Goal: Task Accomplishment & Management: Use online tool/utility

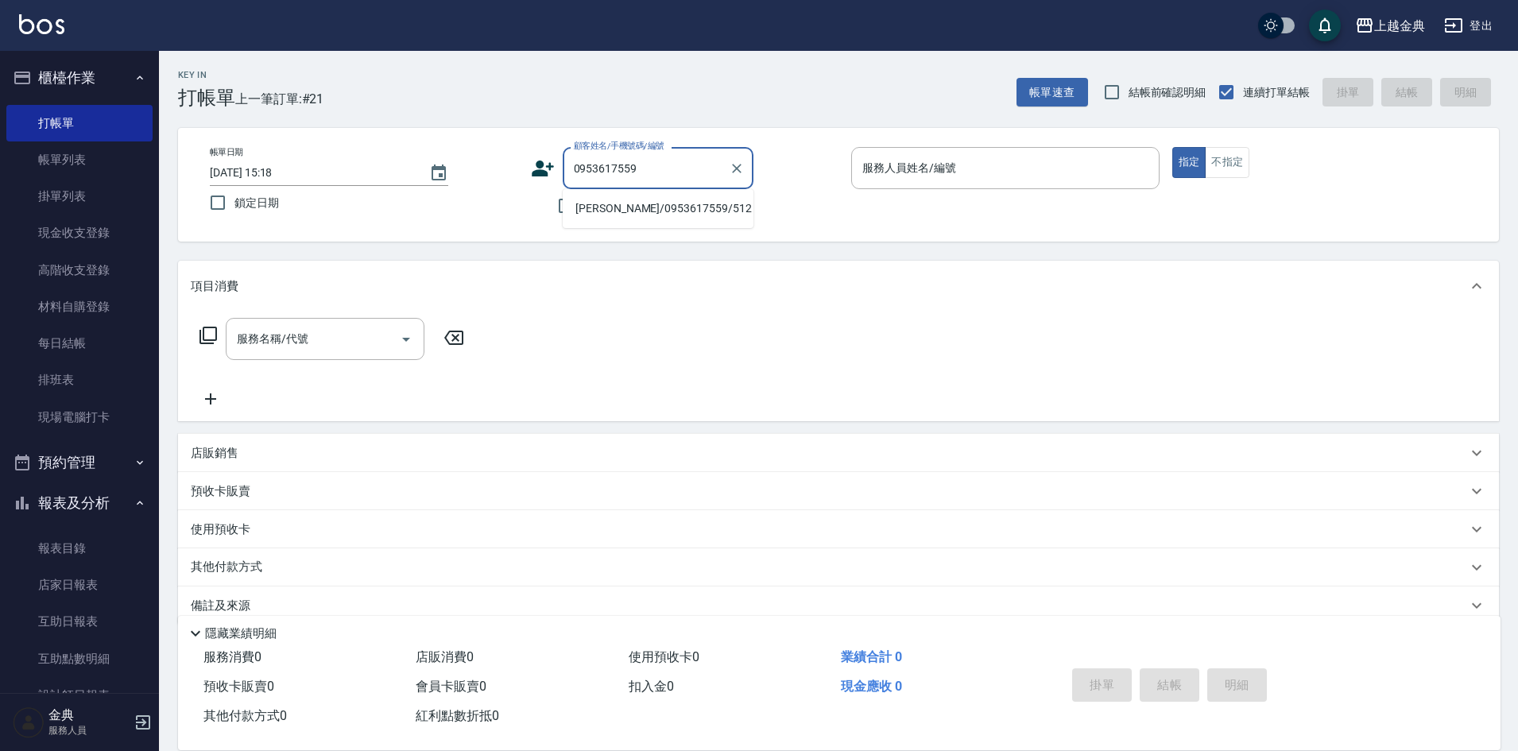
scroll to position [26, 0]
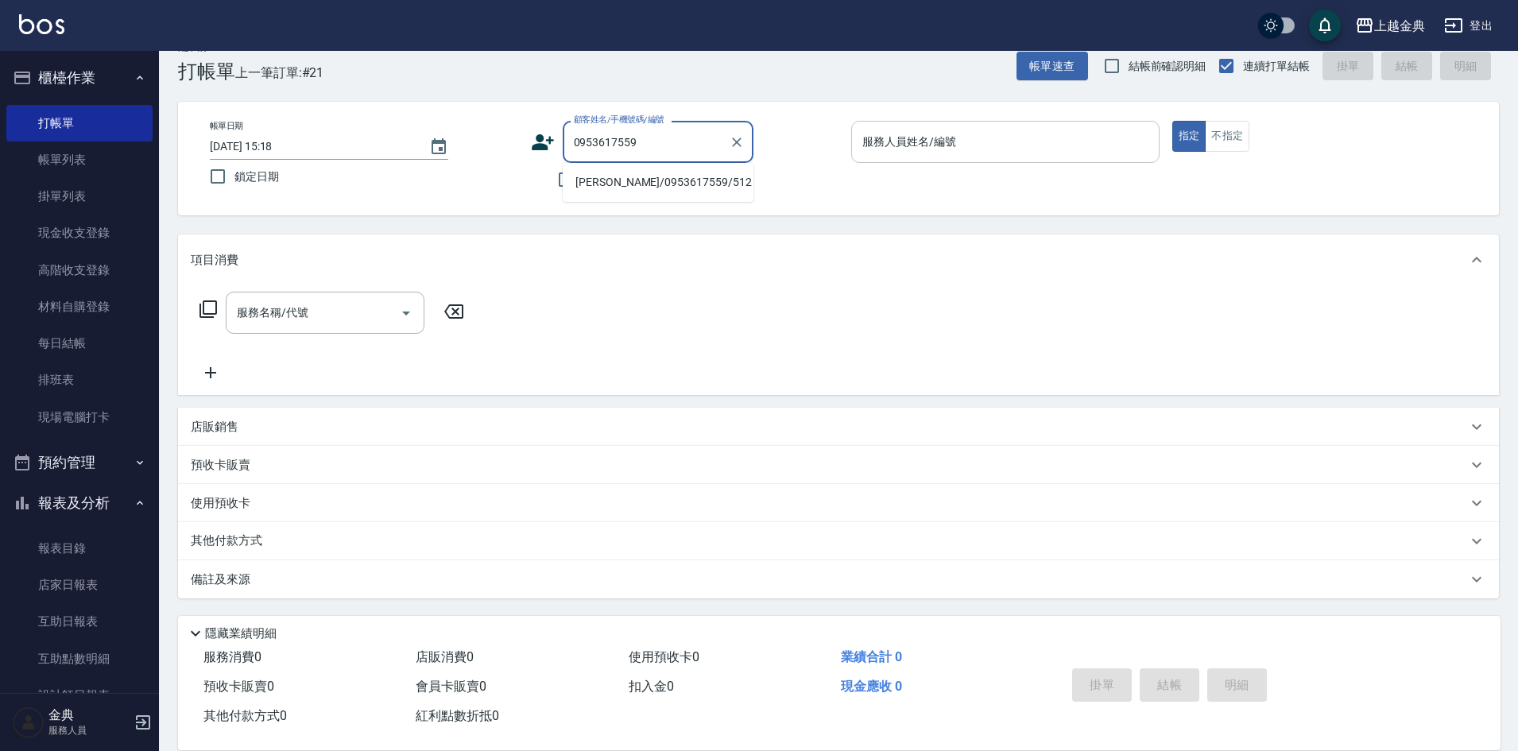
type input "0953617559"
click at [1005, 138] on input "服務人員姓名/編號" at bounding box center [1005, 142] width 294 height 28
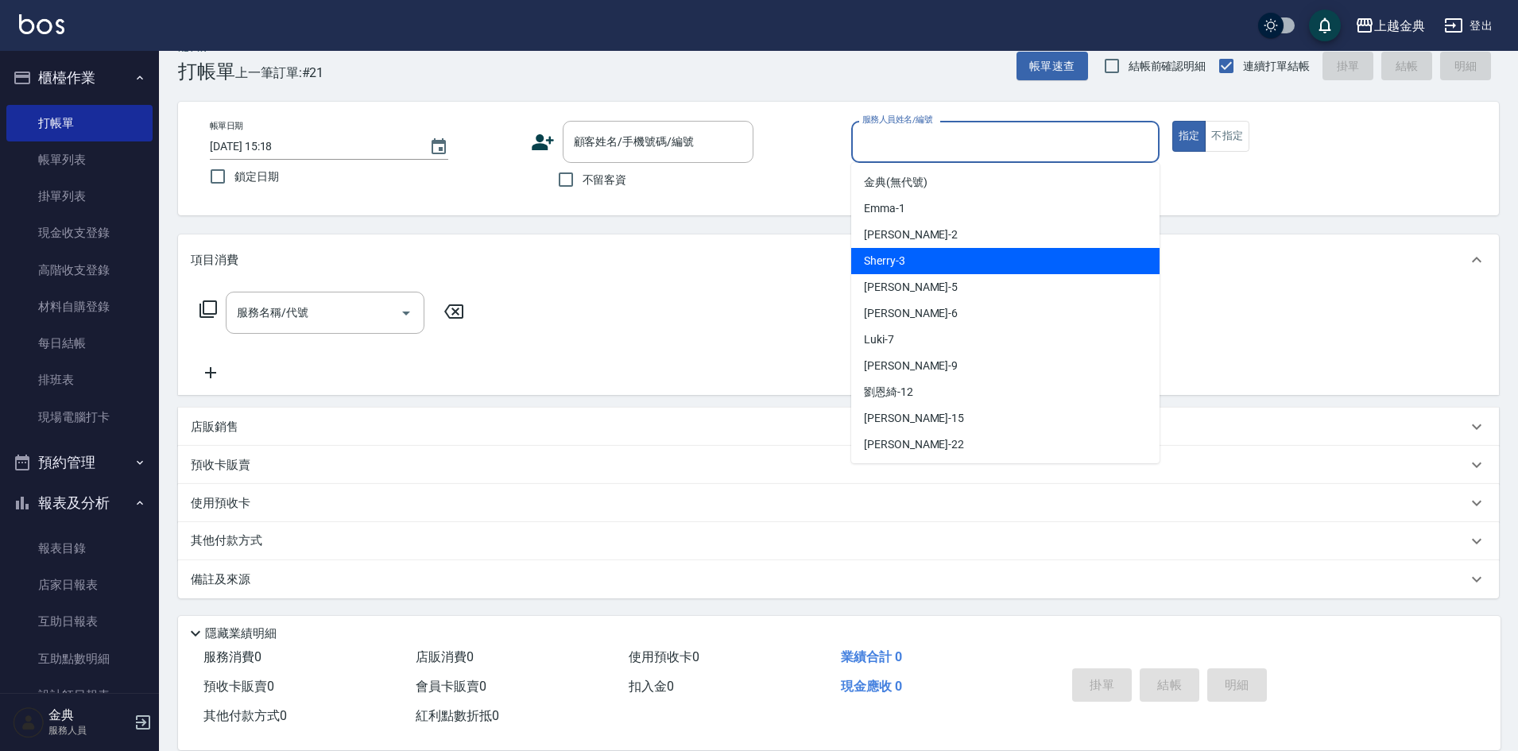
click at [970, 257] on div "Sherry -3" at bounding box center [1005, 261] width 308 height 26
type input "Sherry-3"
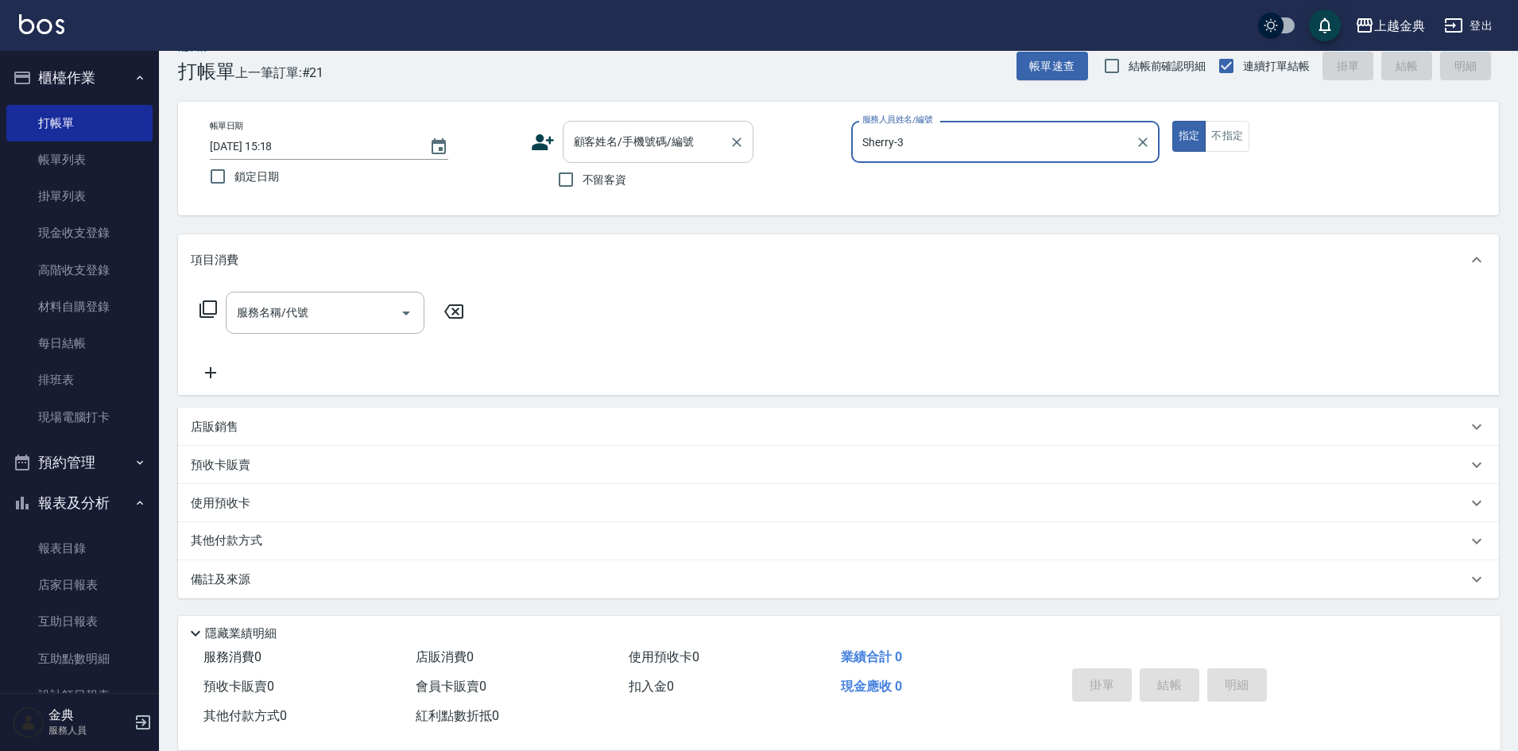
drag, startPoint x: 737, startPoint y: 138, endPoint x: 725, endPoint y: 140, distance: 12.2
click at [737, 138] on icon "Clear" at bounding box center [737, 142] width 16 height 16
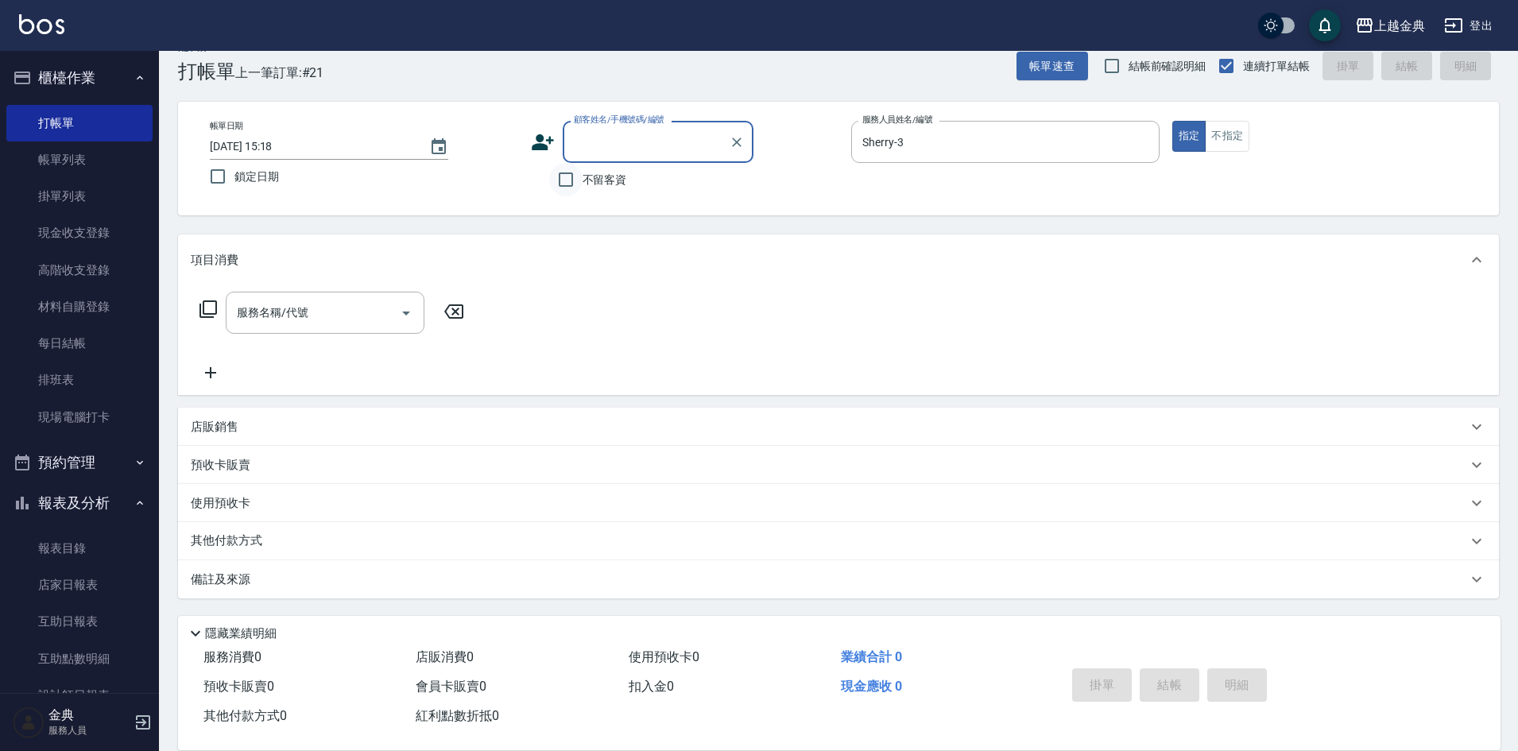
click at [582, 183] on input "不留客資" at bounding box center [565, 179] width 33 height 33
checkbox input "true"
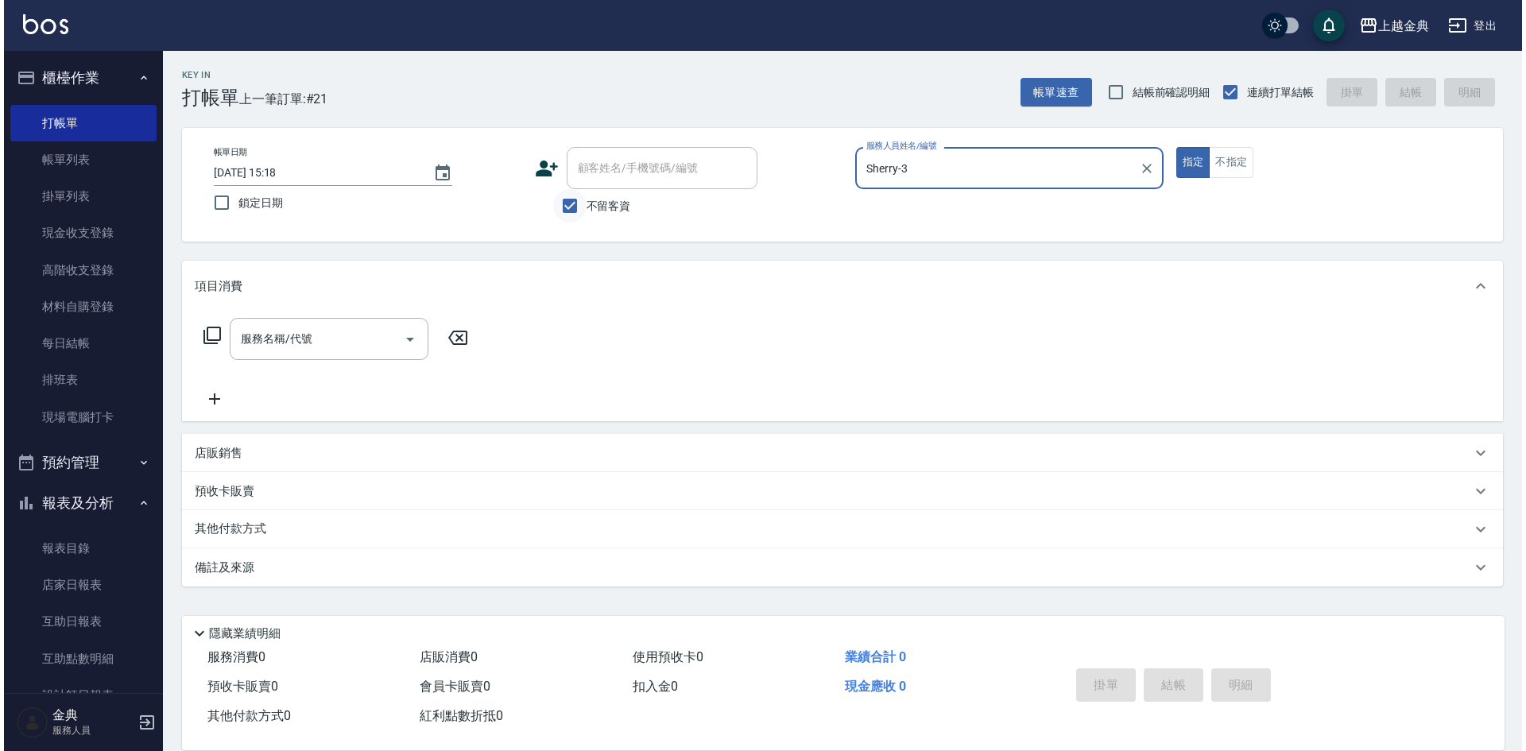
scroll to position [0, 0]
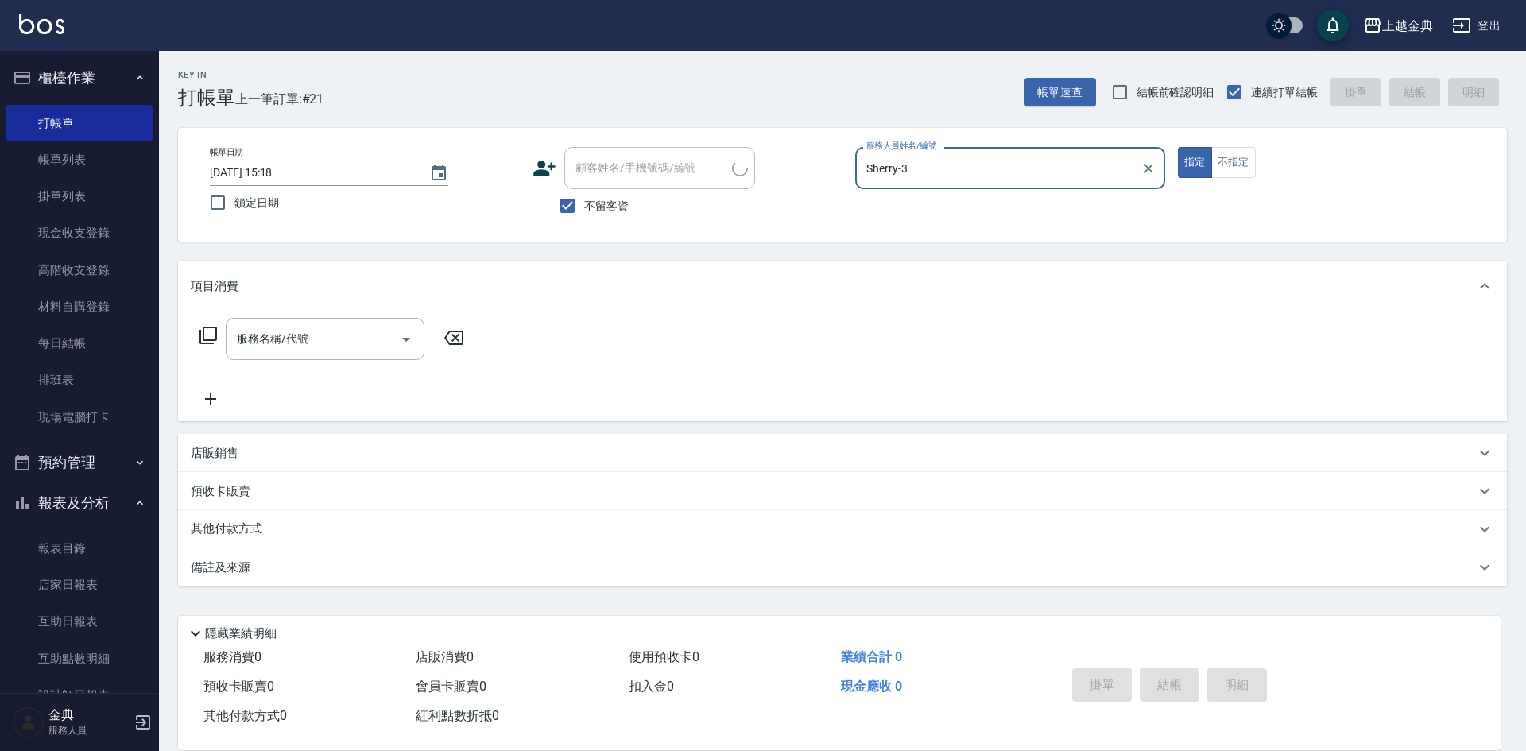
click at [200, 337] on icon at bounding box center [208, 335] width 17 height 17
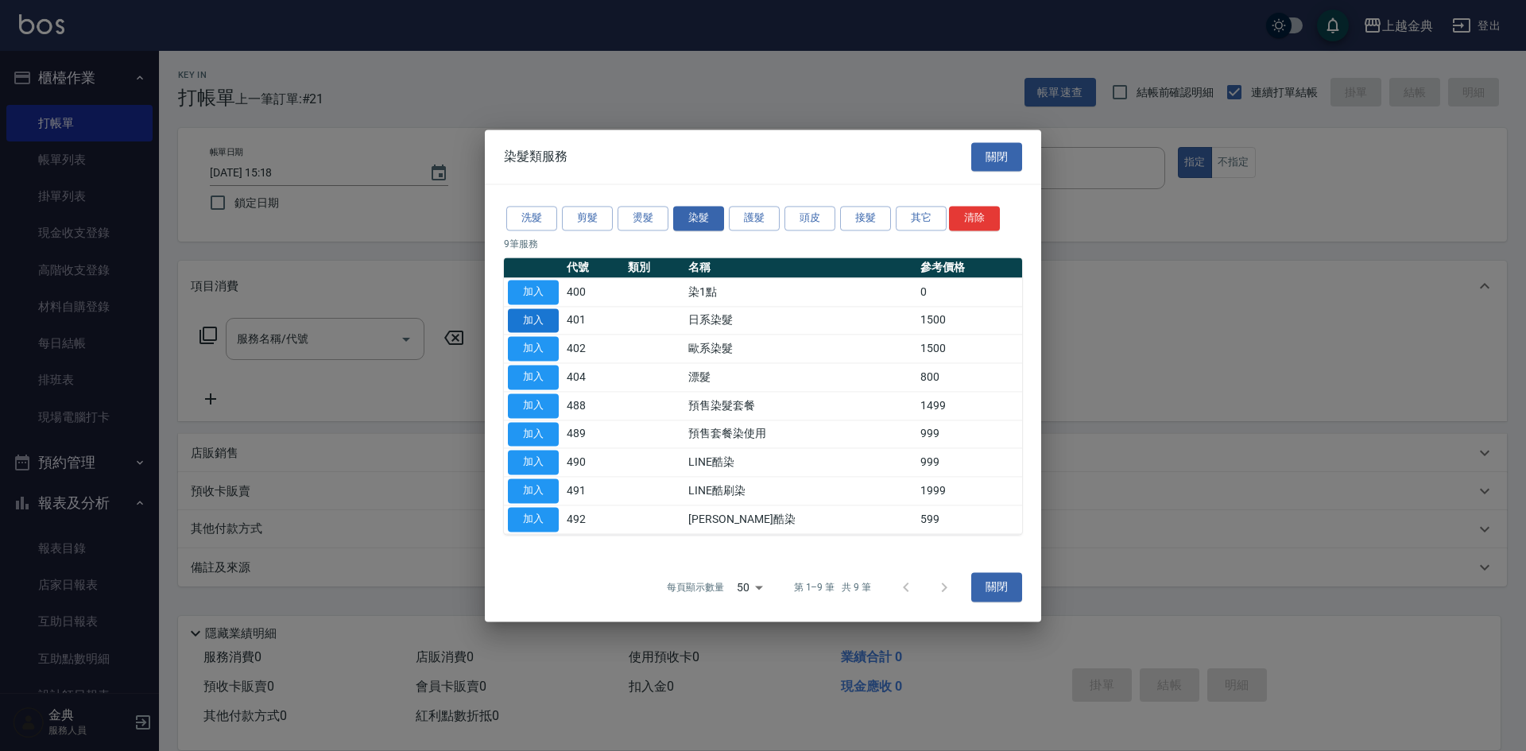
click at [516, 311] on button "加入" at bounding box center [533, 320] width 51 height 25
type input "日系染髮(401)"
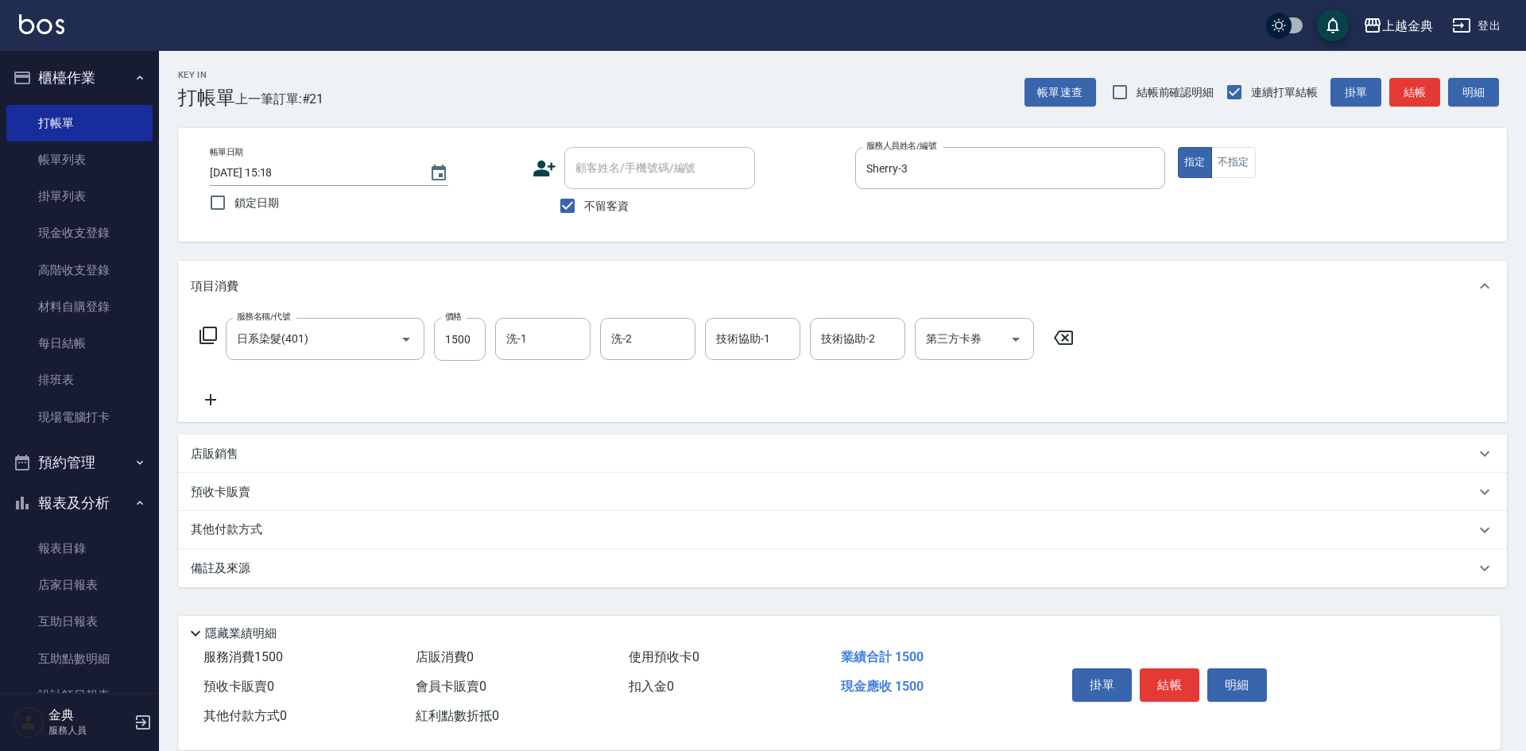
click at [262, 532] on p "其他付款方式" at bounding box center [230, 529] width 79 height 17
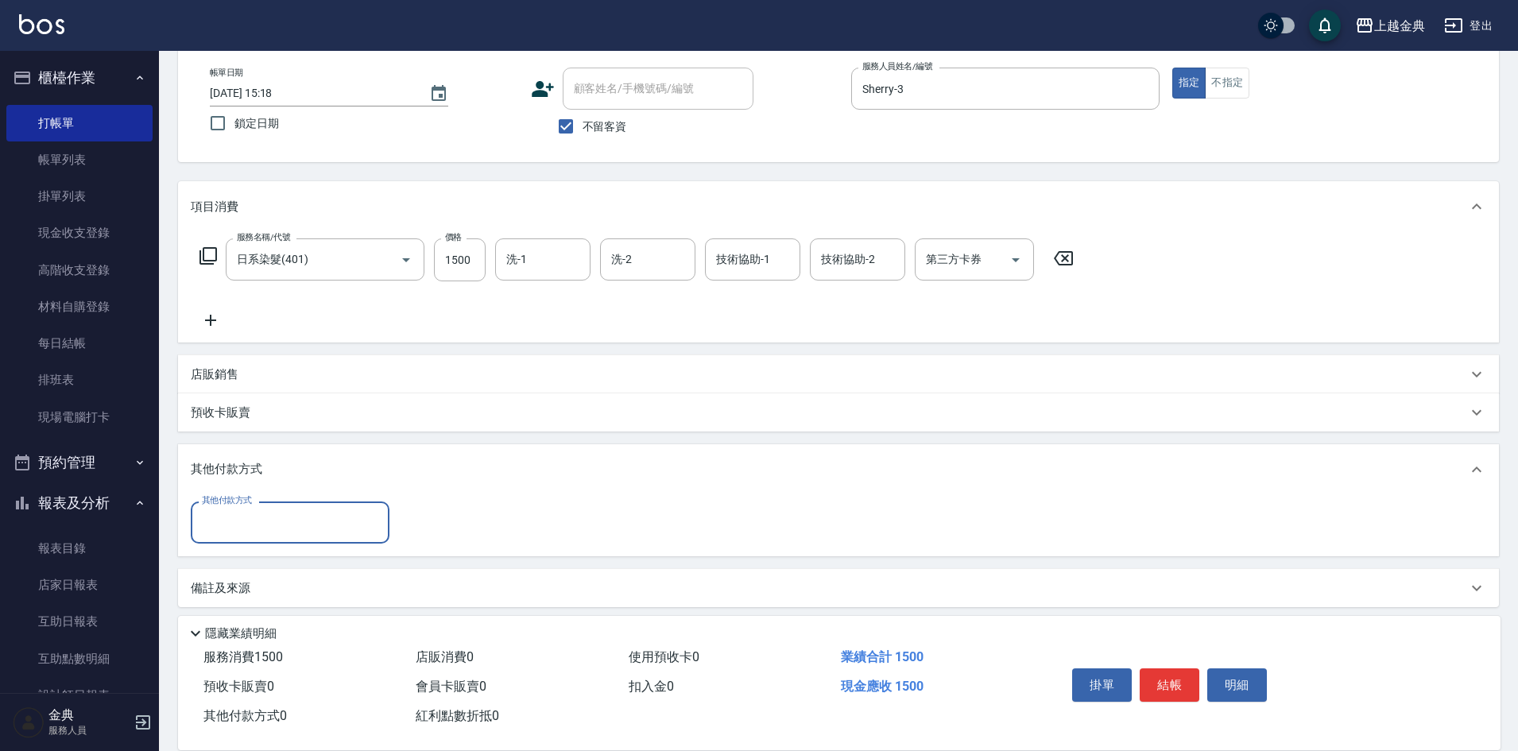
scroll to position [88, 0]
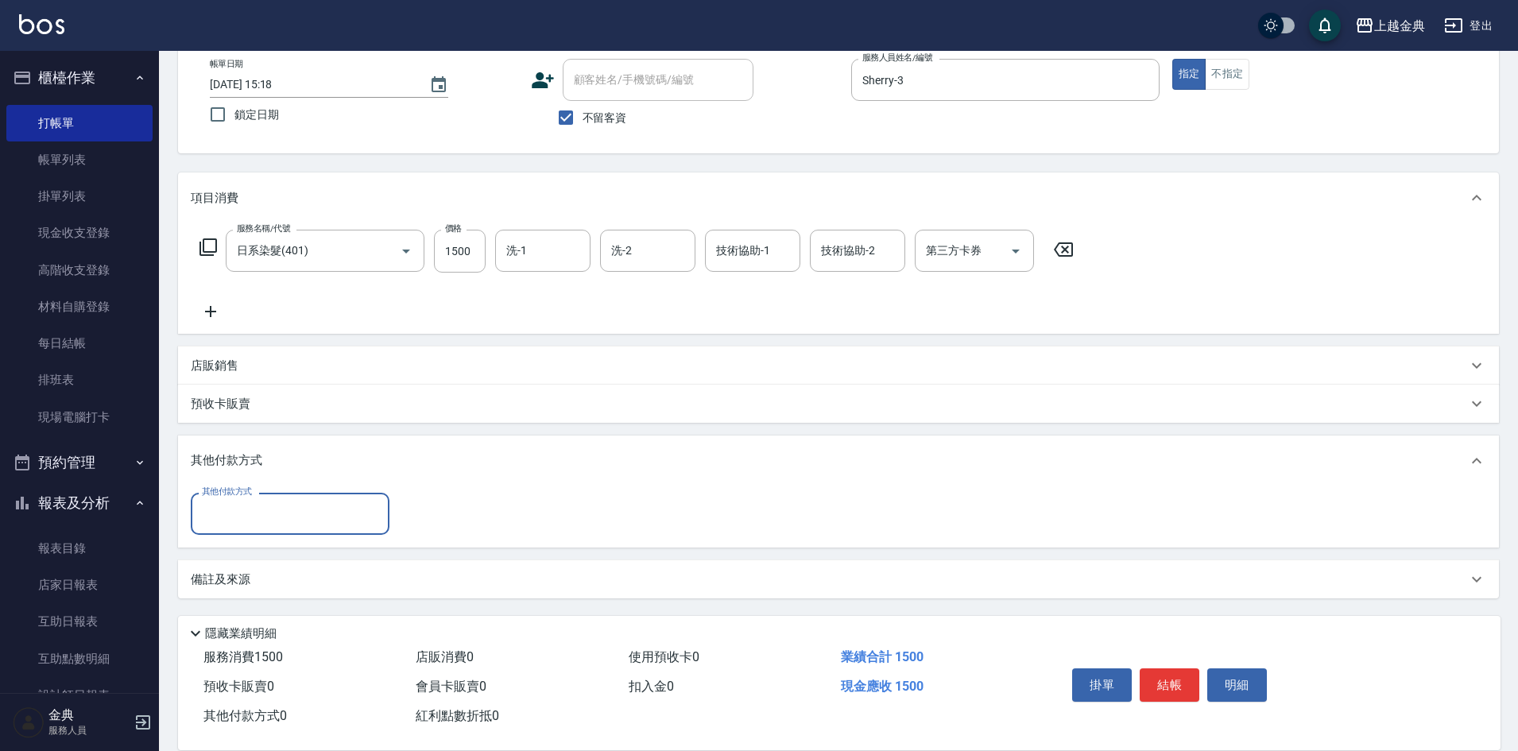
click at [243, 514] on input "其他付款方式" at bounding box center [290, 514] width 184 height 28
click at [248, 579] on span "信用卡" at bounding box center [290, 581] width 199 height 26
type input "信用卡"
type input "1500"
click at [1189, 681] on button "結帳" at bounding box center [1170, 684] width 60 height 33
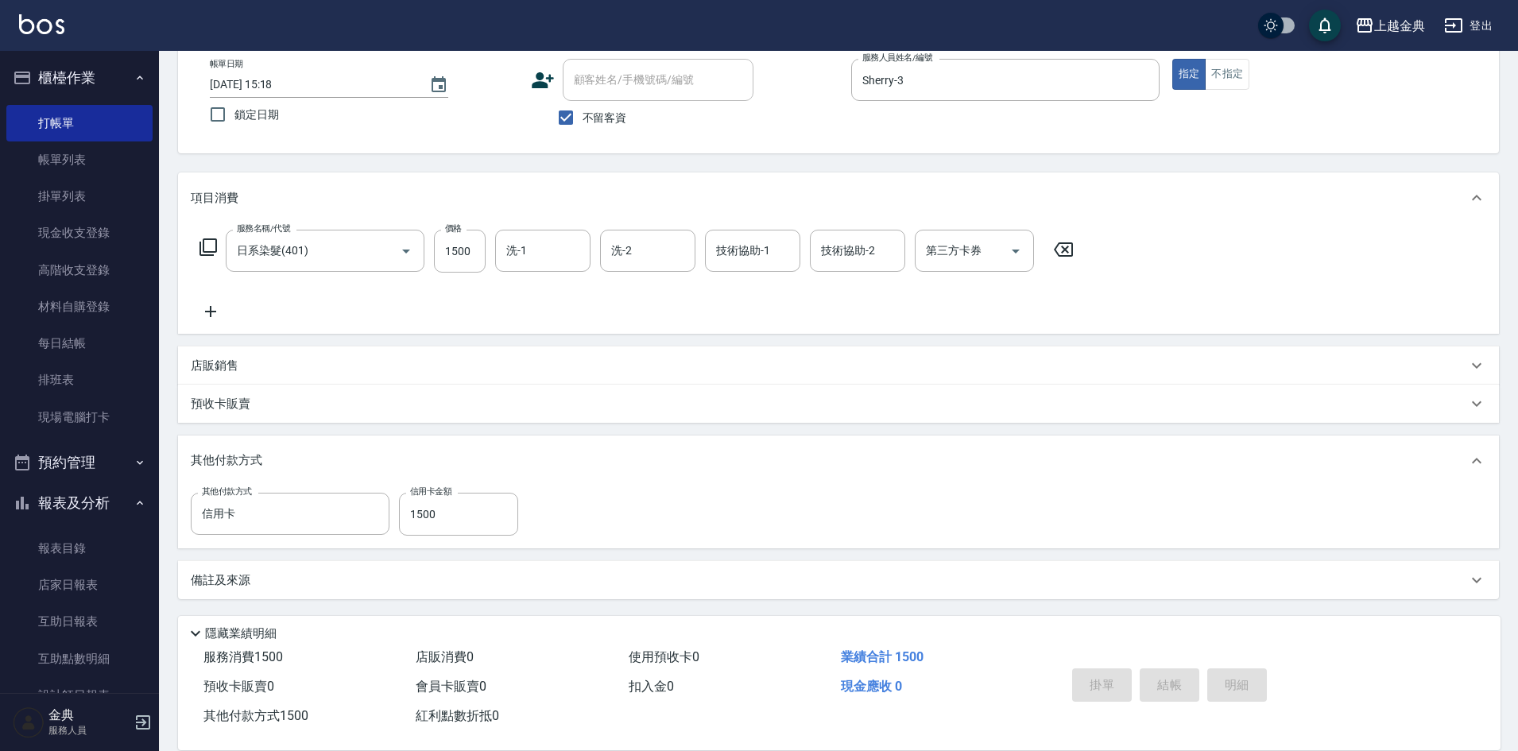
type input "[DATE] 16:08"
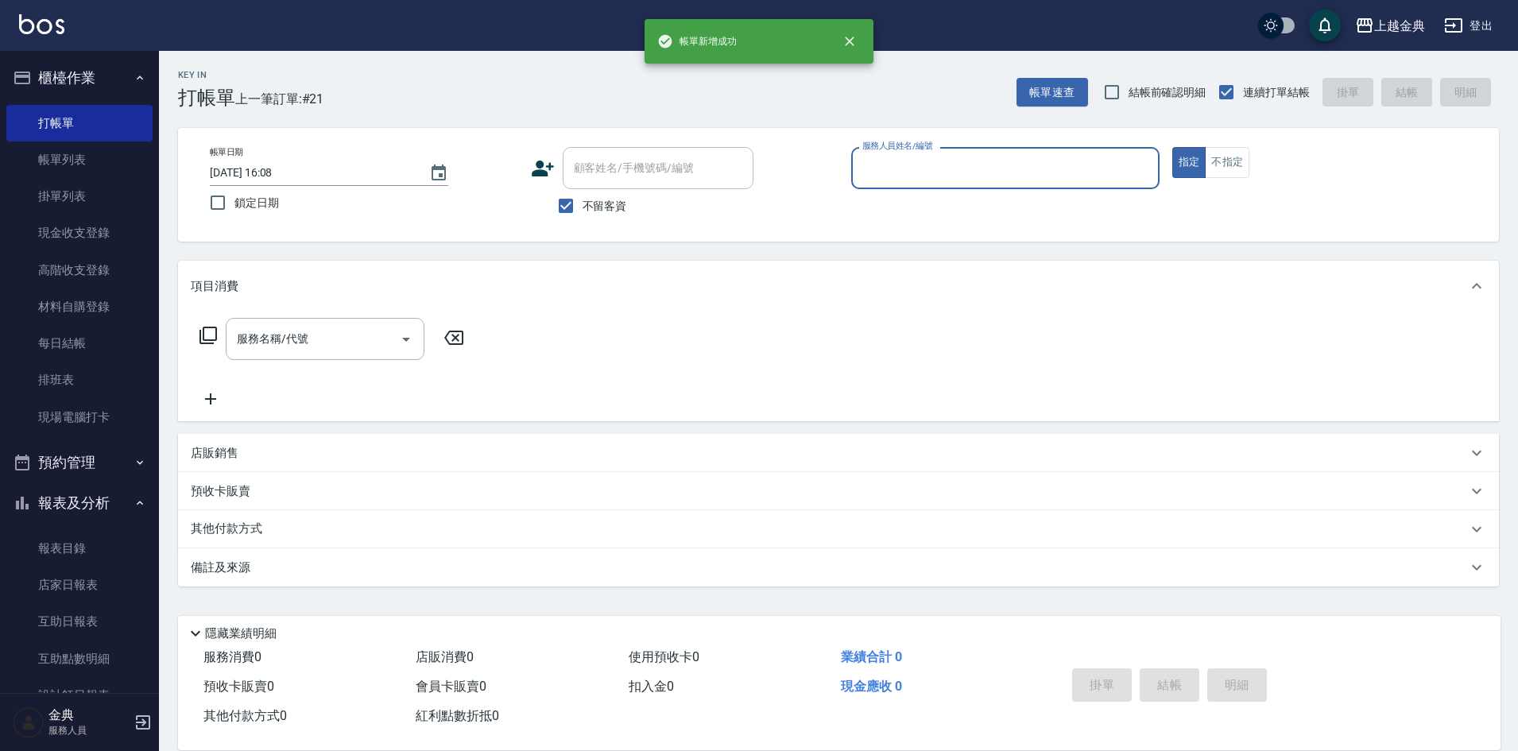
scroll to position [0, 0]
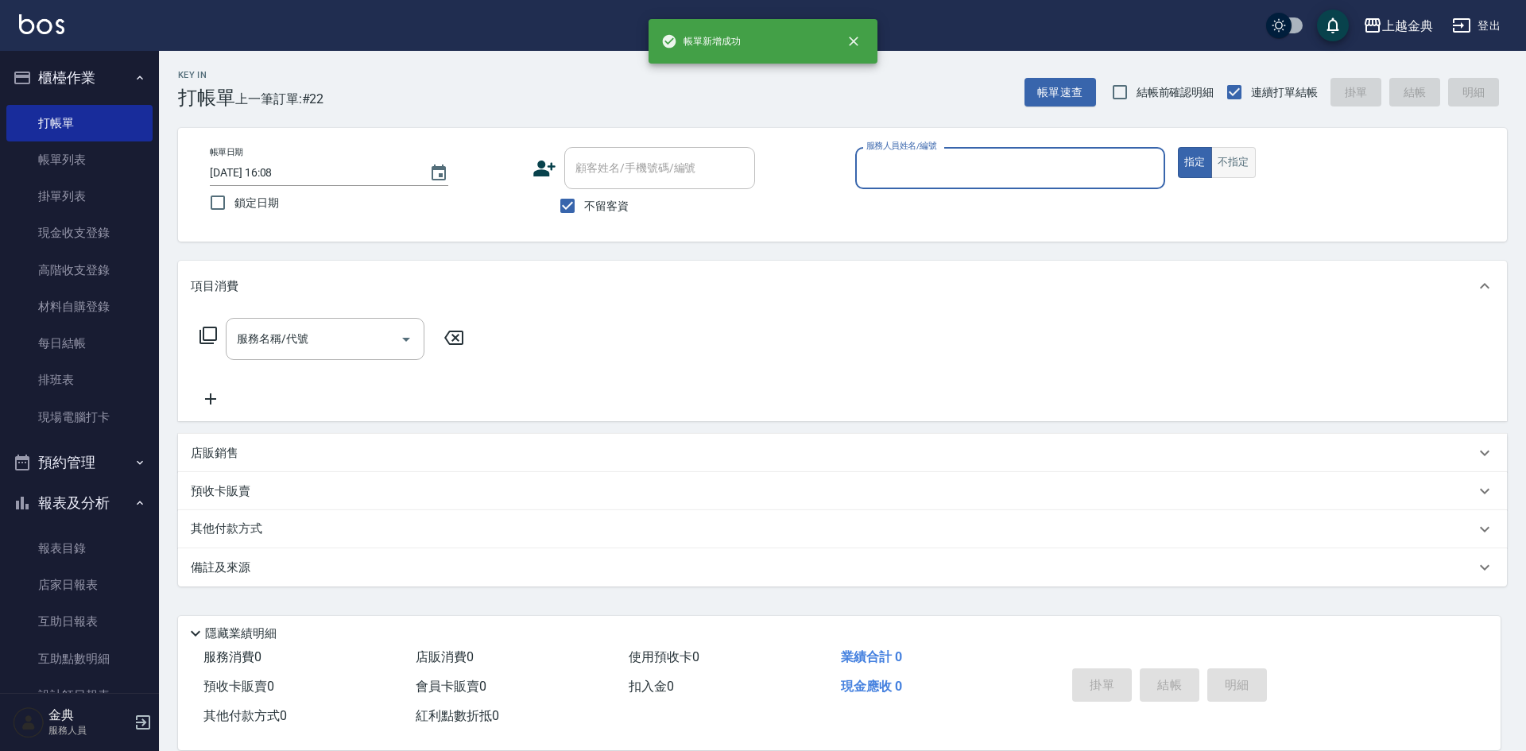
click at [1218, 152] on button "不指定" at bounding box center [1233, 162] width 45 height 31
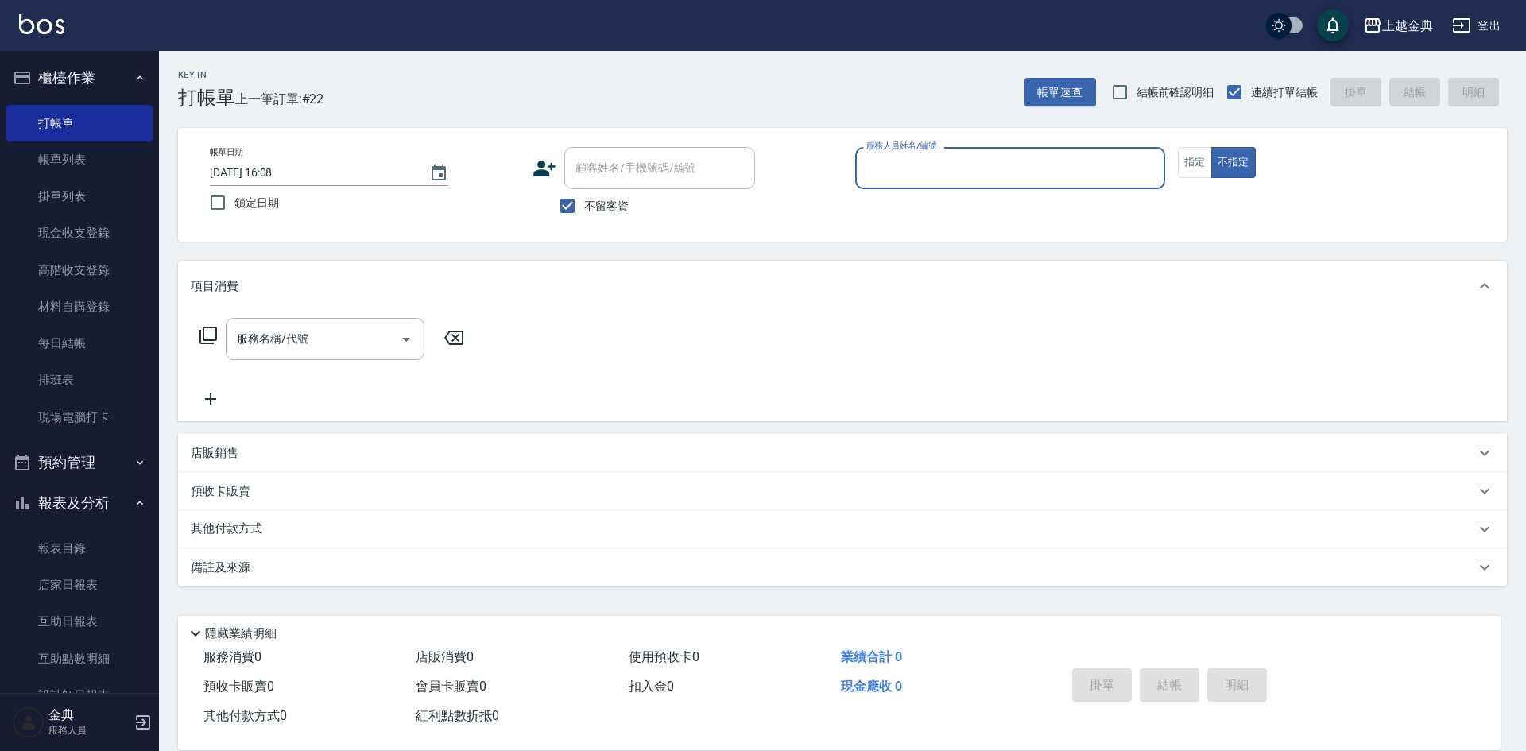
click at [1071, 171] on input "服務人員姓名/編號" at bounding box center [1010, 168] width 296 height 28
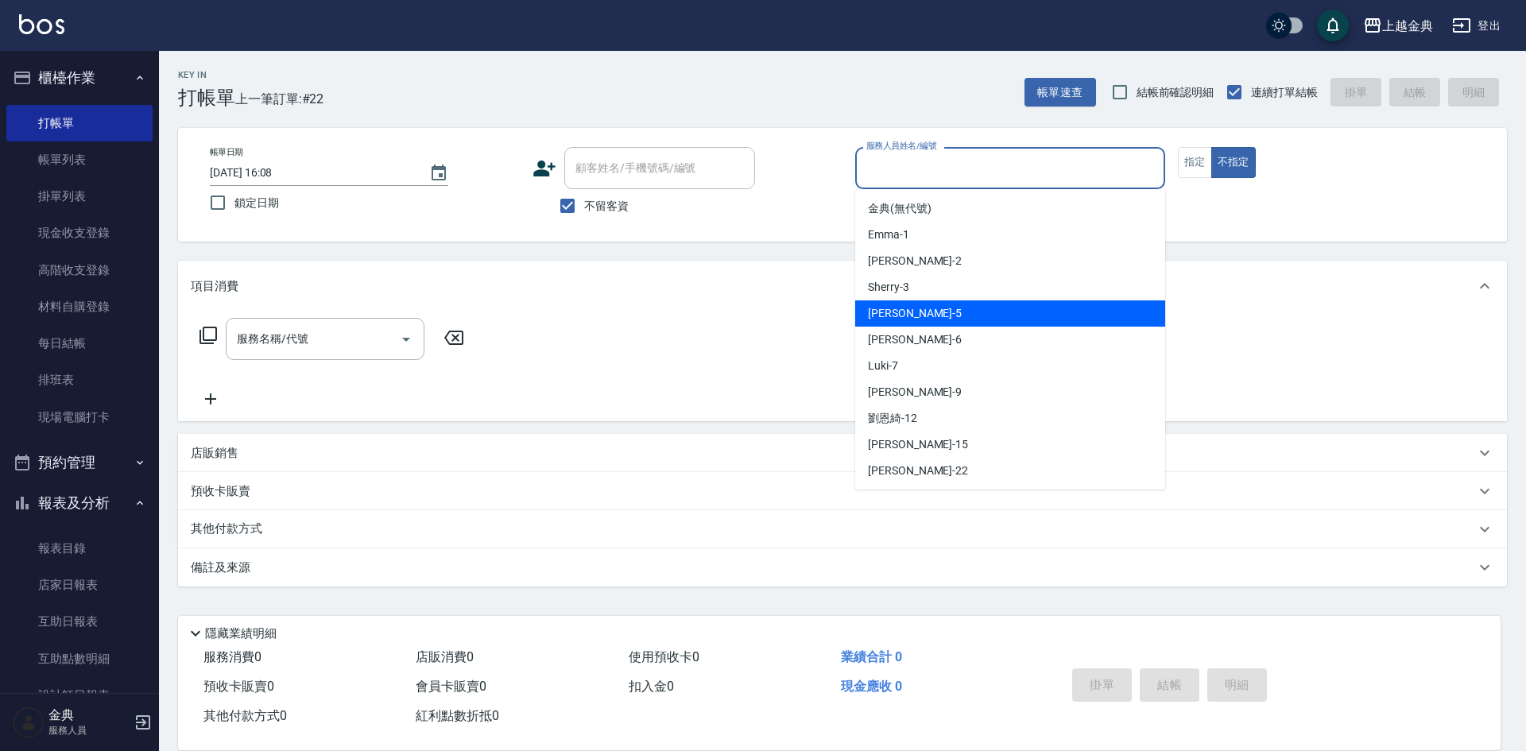
click at [987, 313] on div "[PERSON_NAME] -5" at bounding box center [1010, 313] width 310 height 26
type input "[PERSON_NAME]-5"
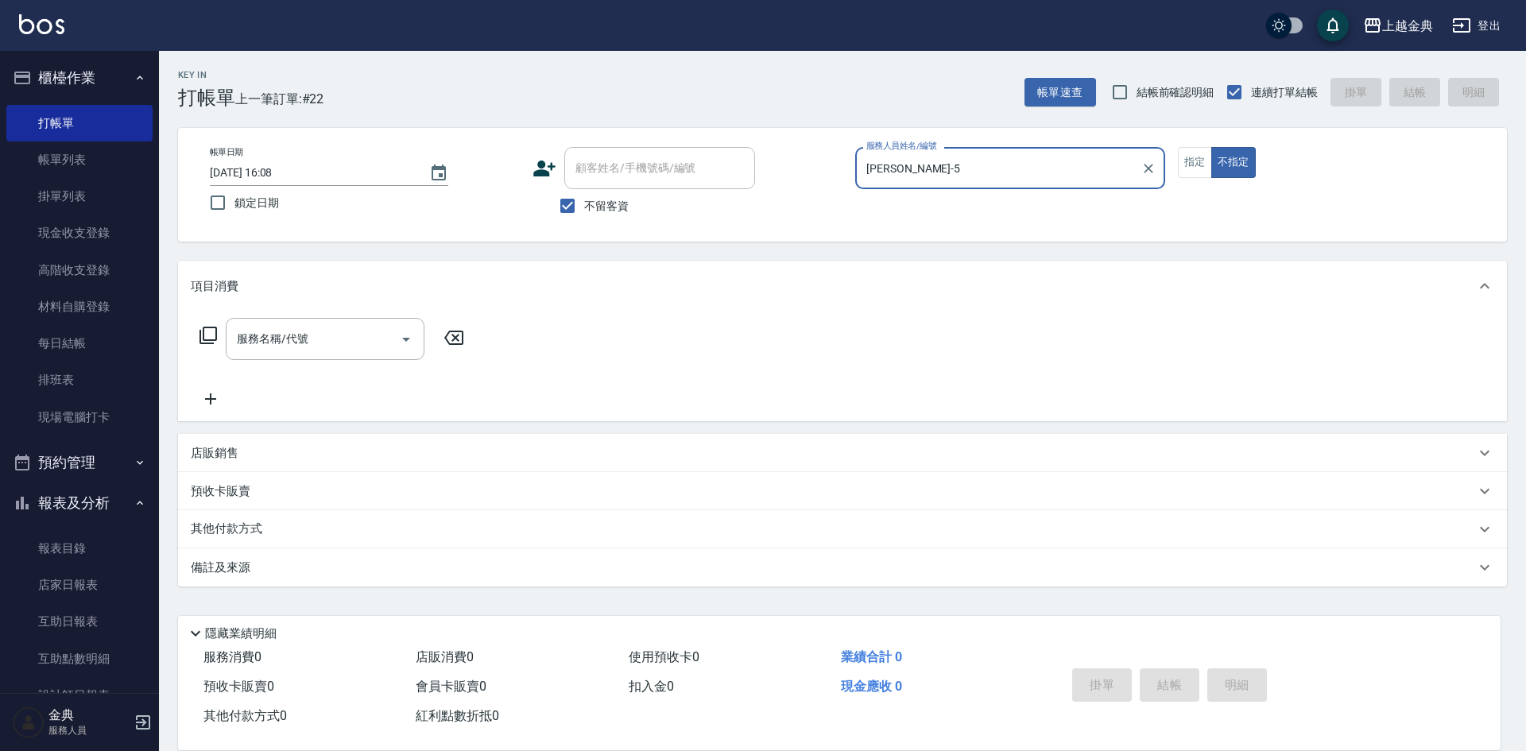
click at [197, 335] on div "服務名稱/代號 服務名稱/代號" at bounding box center [332, 339] width 283 height 42
click at [203, 335] on icon at bounding box center [208, 335] width 17 height 17
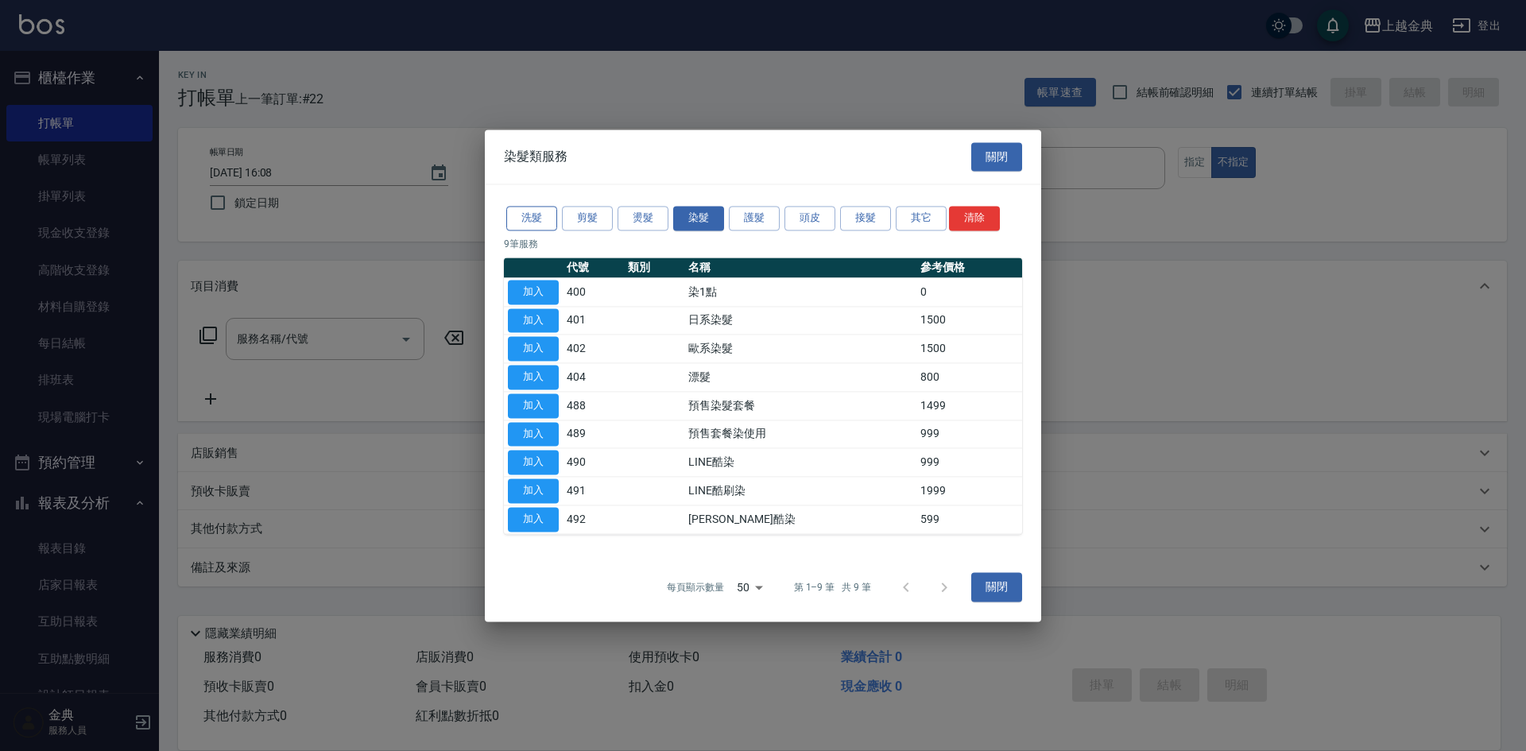
click at [523, 207] on button "洗髮" at bounding box center [531, 218] width 51 height 25
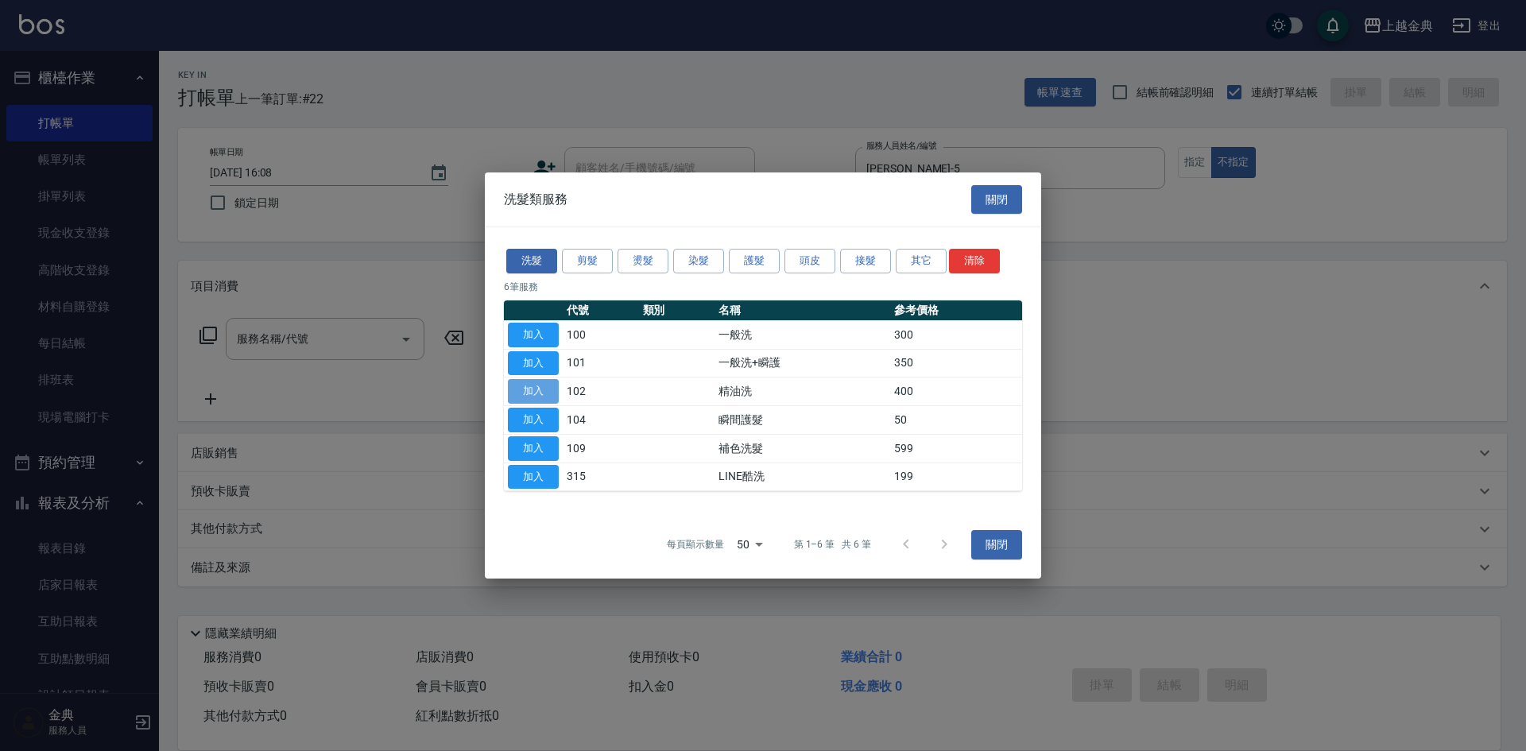
click at [556, 393] on button "加入" at bounding box center [533, 391] width 51 height 25
type input "精油洗(102)"
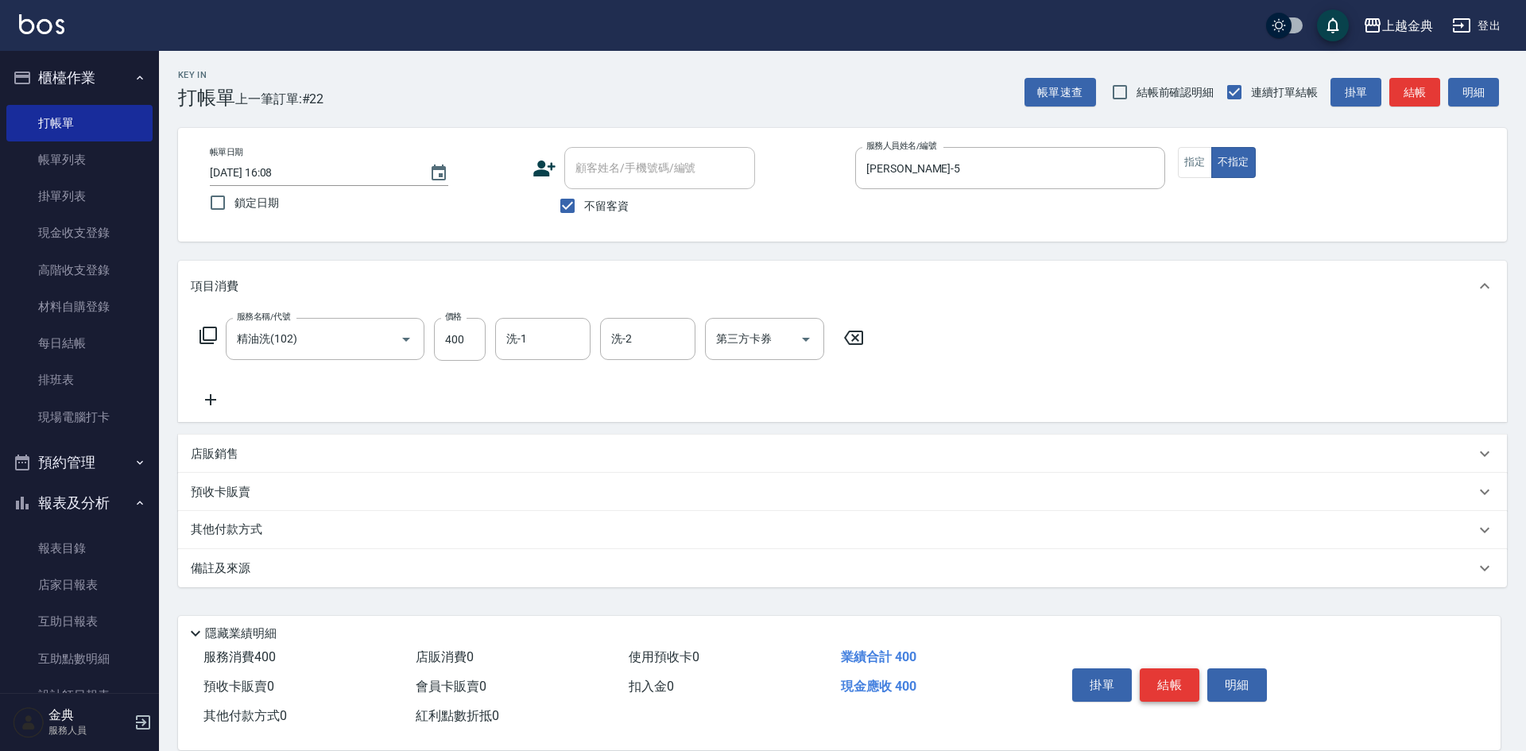
click at [1164, 668] on button "結帳" at bounding box center [1170, 684] width 60 height 33
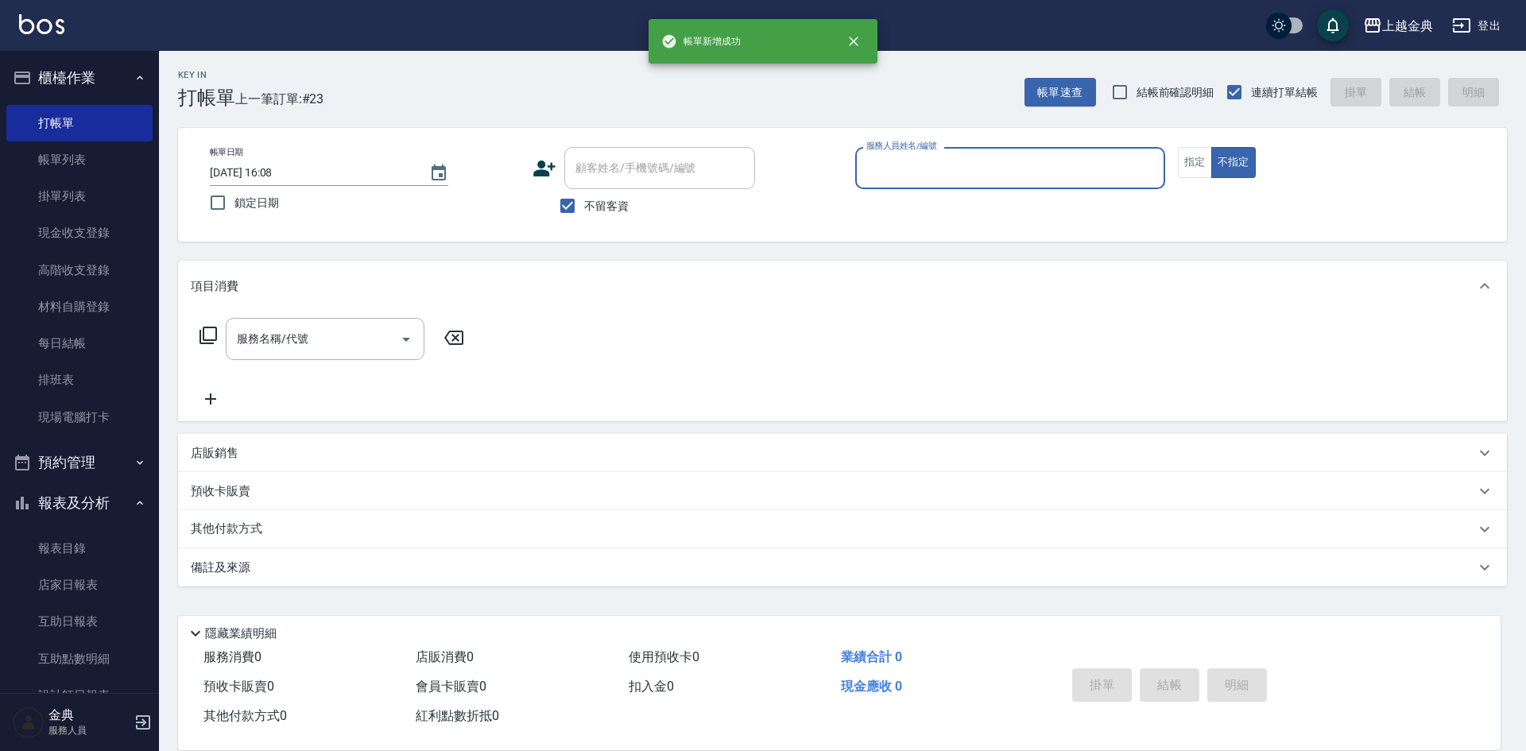
click at [922, 140] on label "服務人員姓名/編號" at bounding box center [901, 146] width 70 height 12
click at [922, 154] on input "服務人員姓名/編號" at bounding box center [1010, 168] width 296 height 28
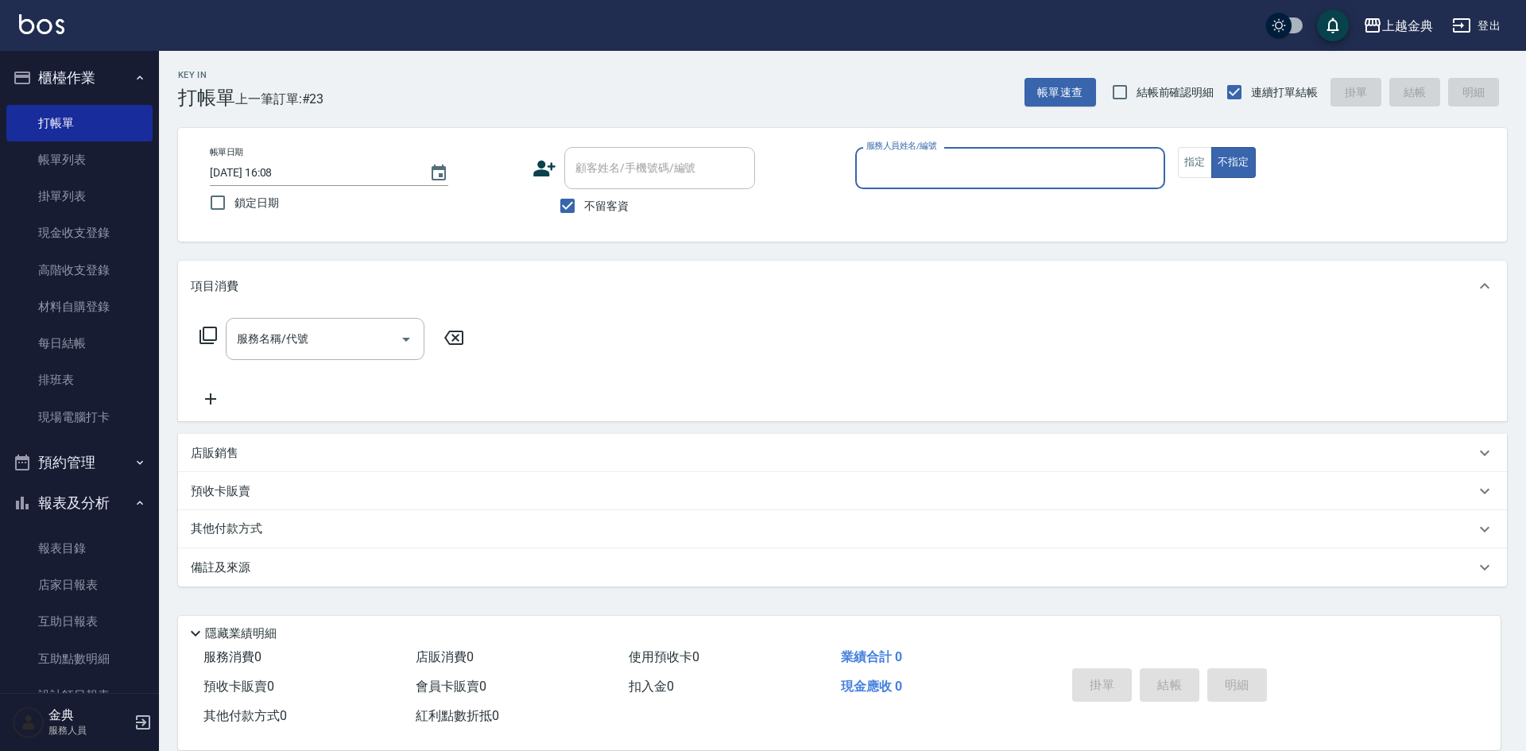
click at [920, 155] on input "服務人員姓名/編號" at bounding box center [1010, 168] width 296 height 28
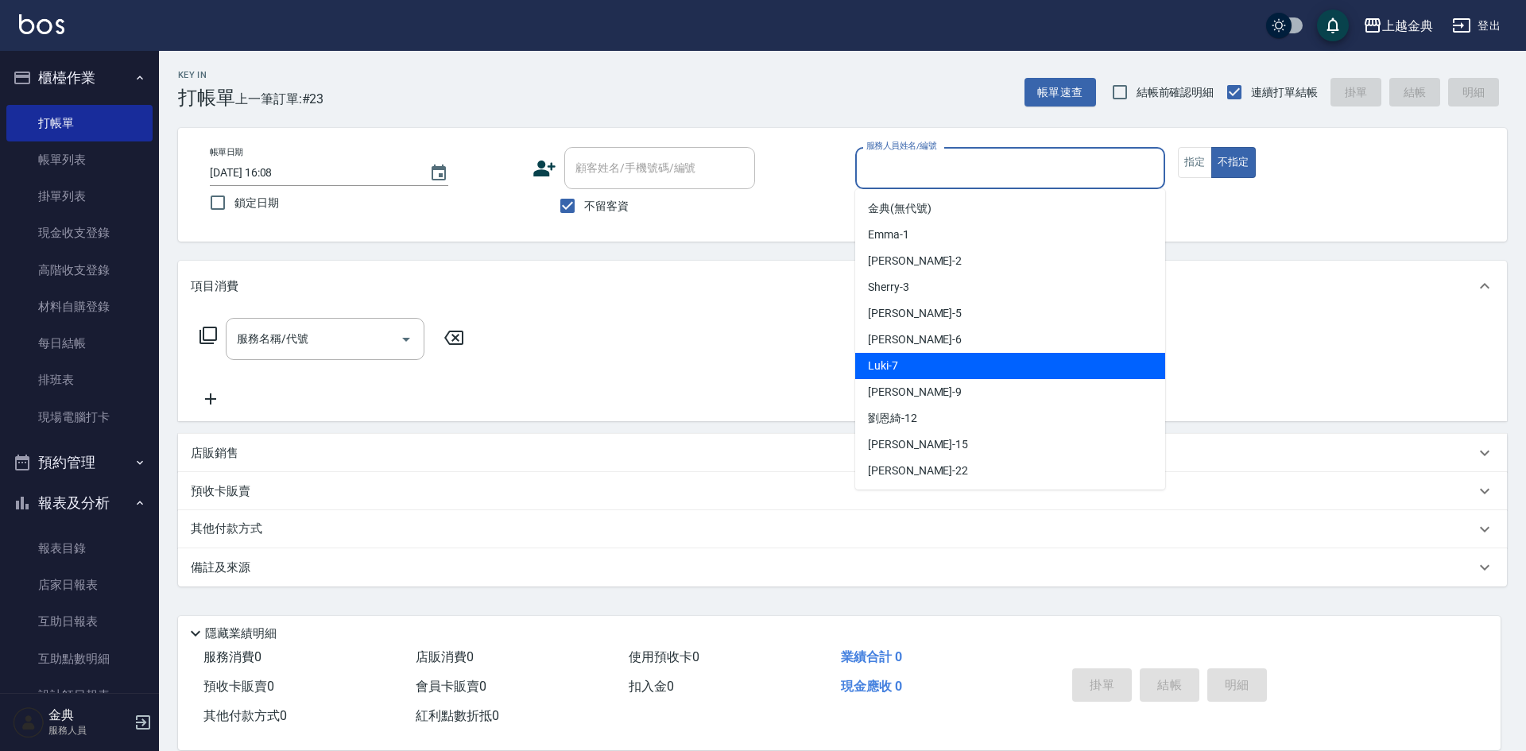
click at [942, 354] on div "Luki -7" at bounding box center [1010, 366] width 310 height 26
type input "Luki-7"
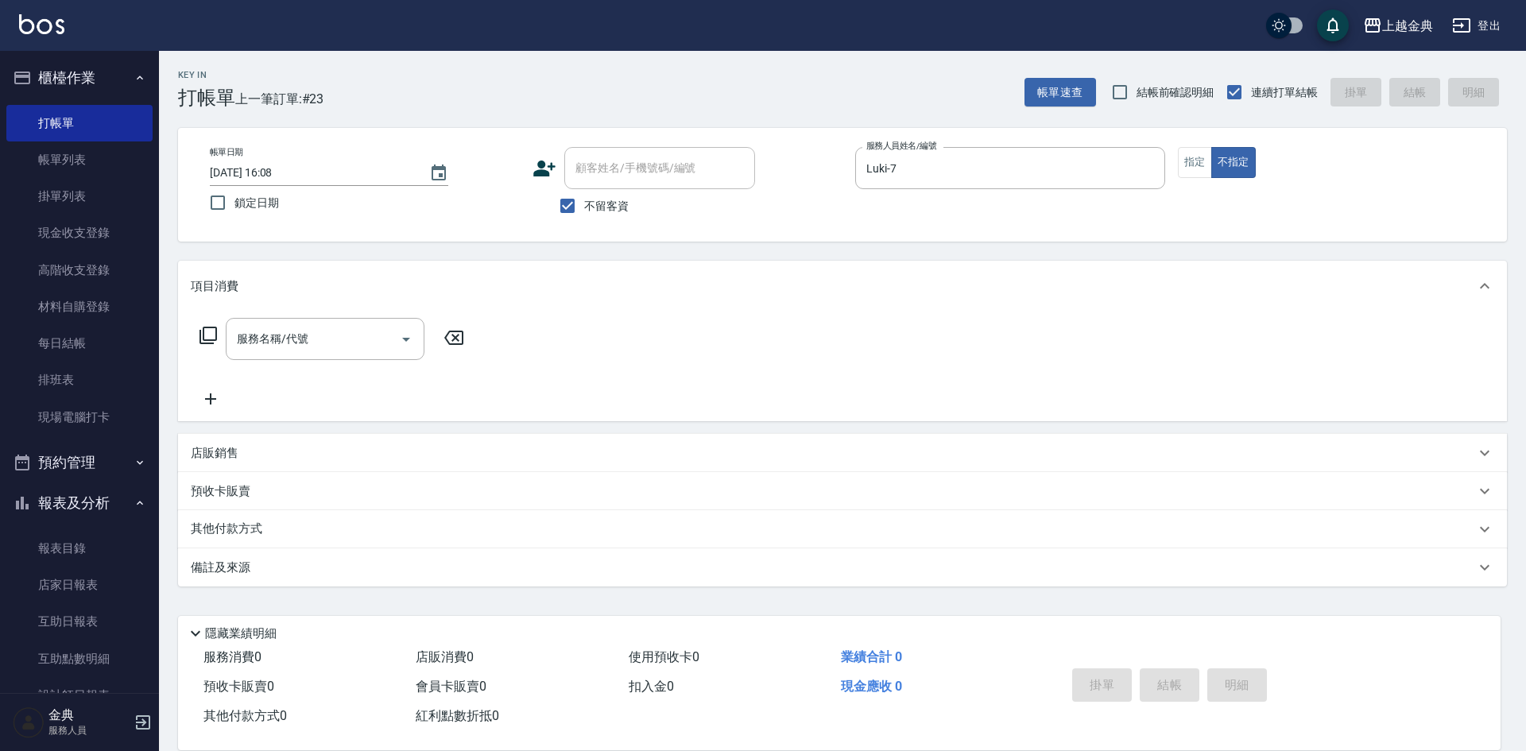
click at [204, 327] on icon at bounding box center [208, 335] width 17 height 17
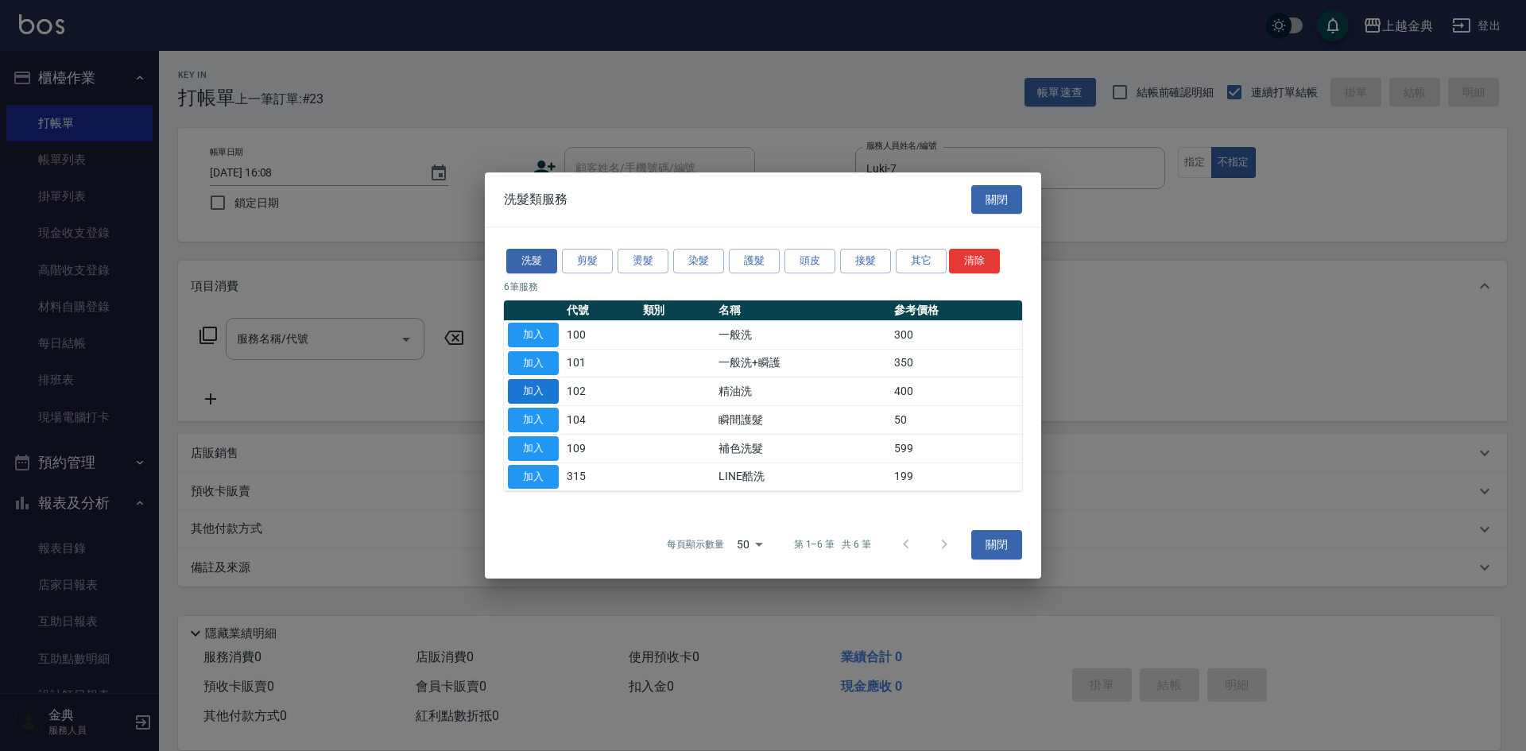
click at [536, 393] on button "加入" at bounding box center [533, 391] width 51 height 25
type input "精油洗(102)"
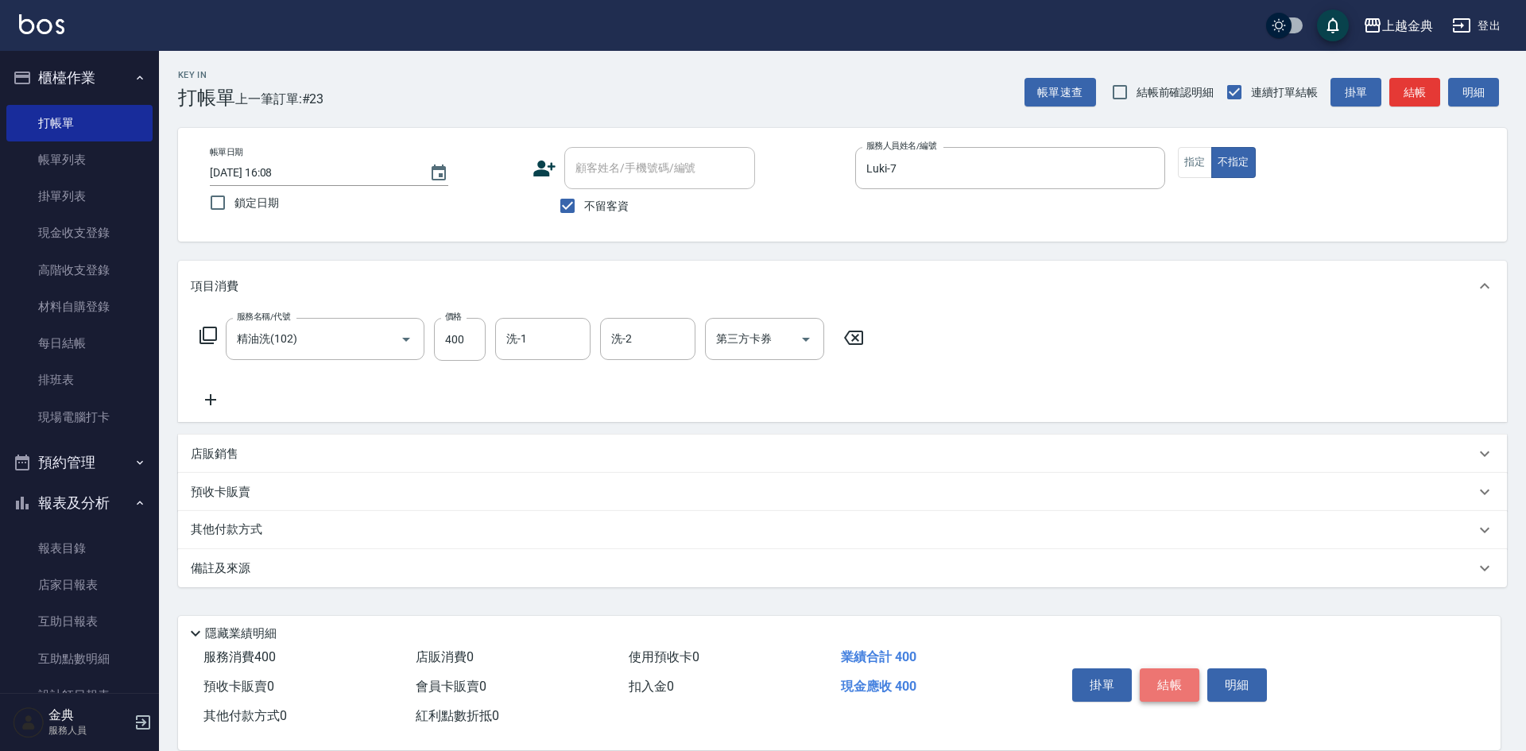
click at [1152, 672] on button "結帳" at bounding box center [1170, 684] width 60 height 33
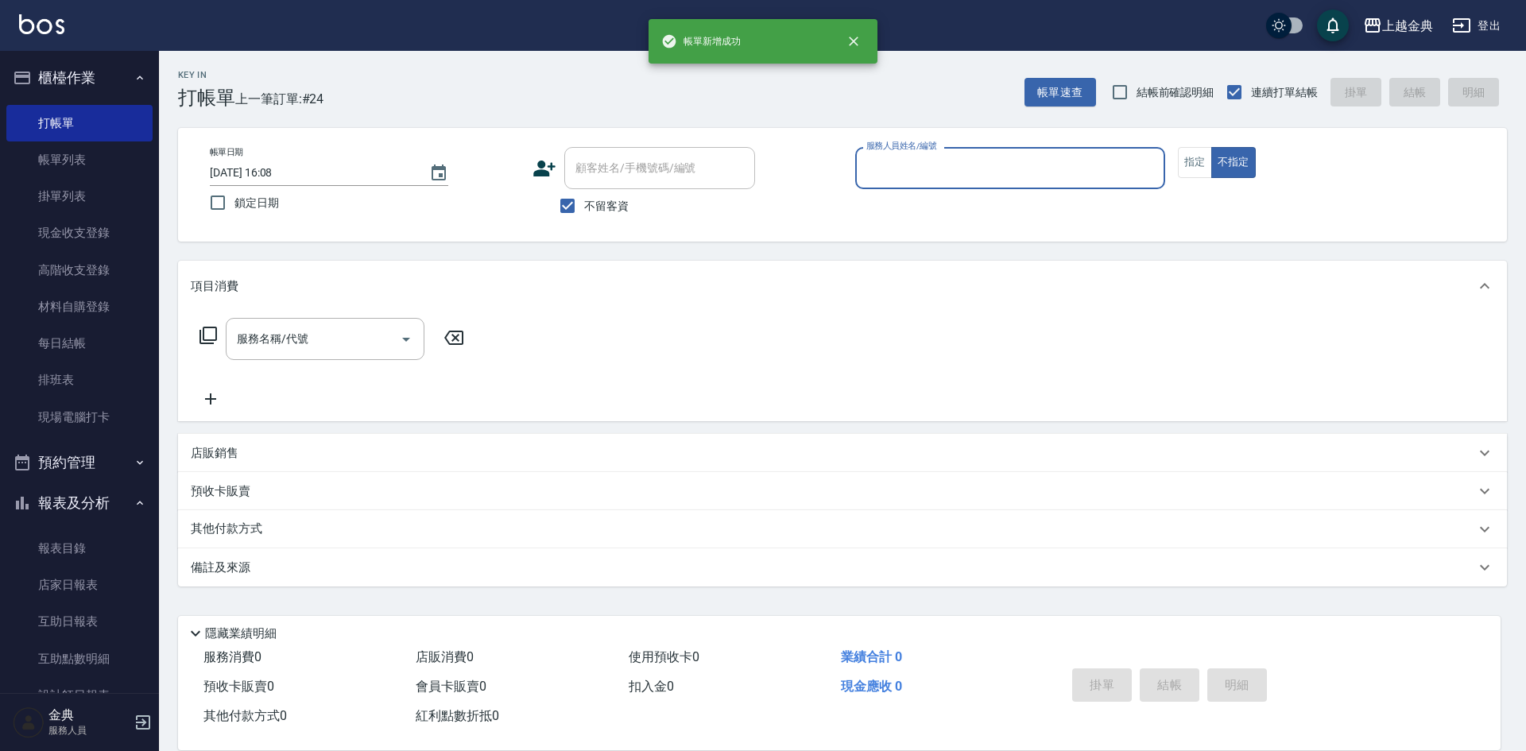
drag, startPoint x: 908, startPoint y: 155, endPoint x: 922, endPoint y: 188, distance: 35.6
click at [911, 157] on input "服務人員姓名/編號" at bounding box center [1010, 168] width 296 height 28
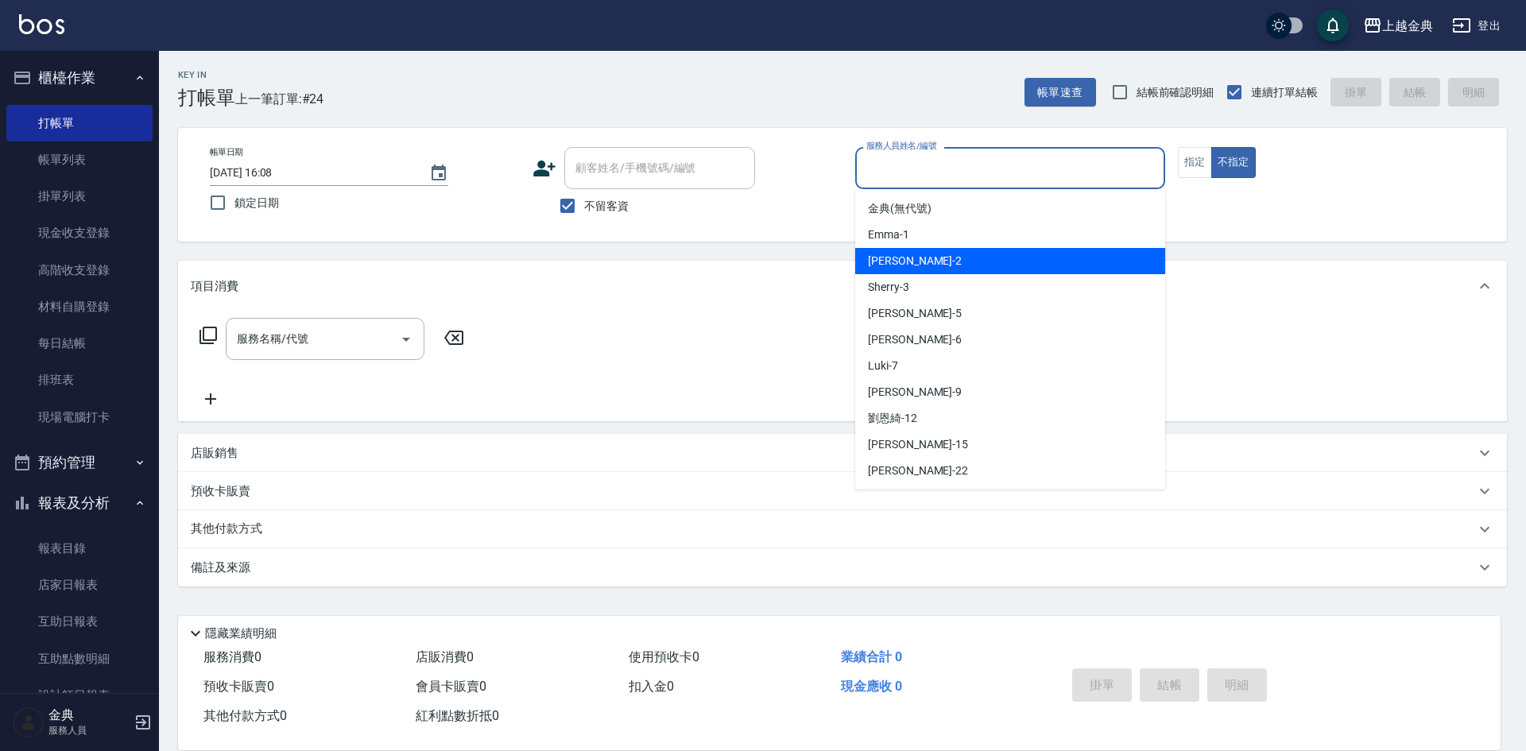
click at [925, 259] on div "Cindy -2" at bounding box center [1010, 261] width 310 height 26
type input "Cindy-2"
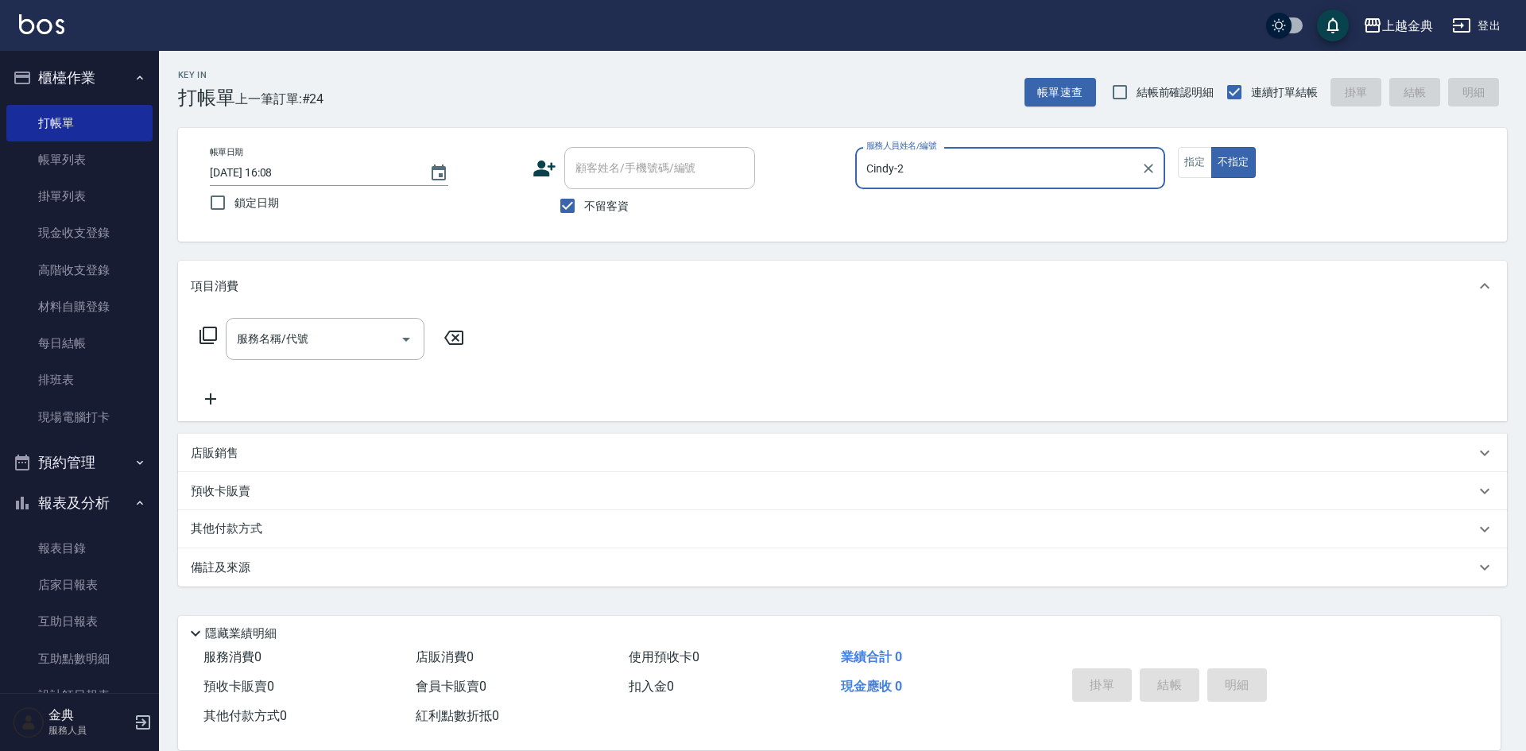
click at [203, 334] on icon at bounding box center [208, 335] width 17 height 17
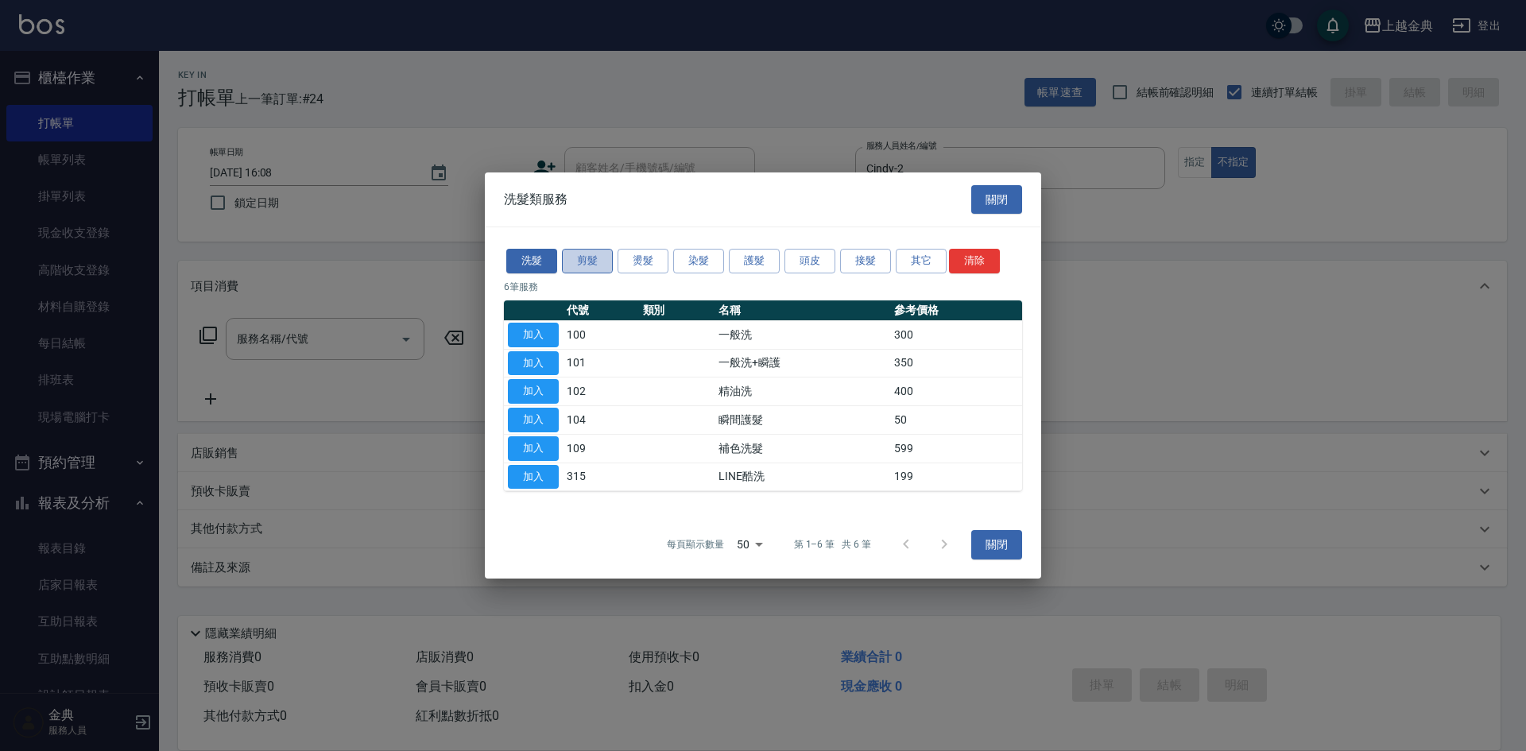
click at [588, 262] on button "剪髮" at bounding box center [587, 261] width 51 height 25
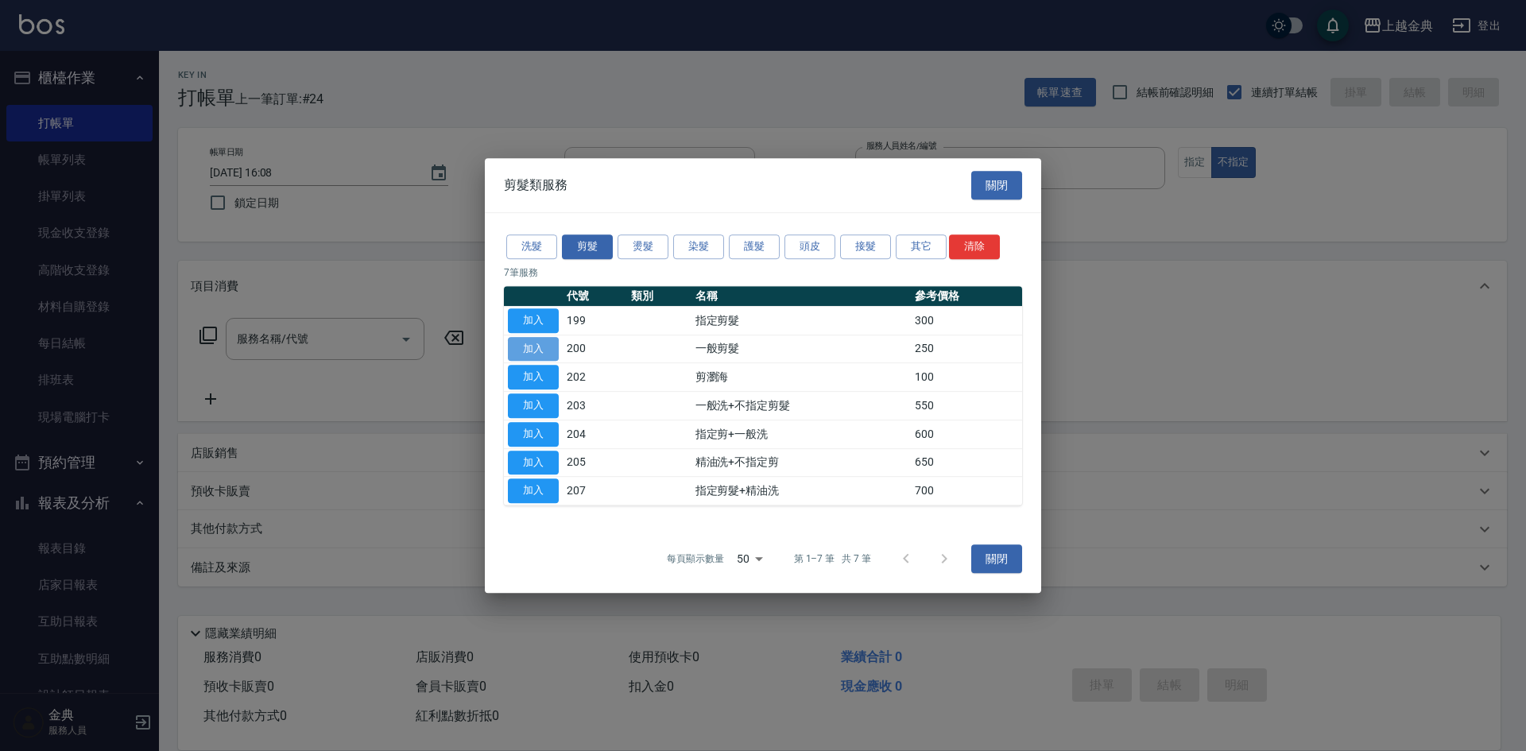
click at [517, 350] on button "加入" at bounding box center [533, 349] width 51 height 25
type input "一般剪髮(200)"
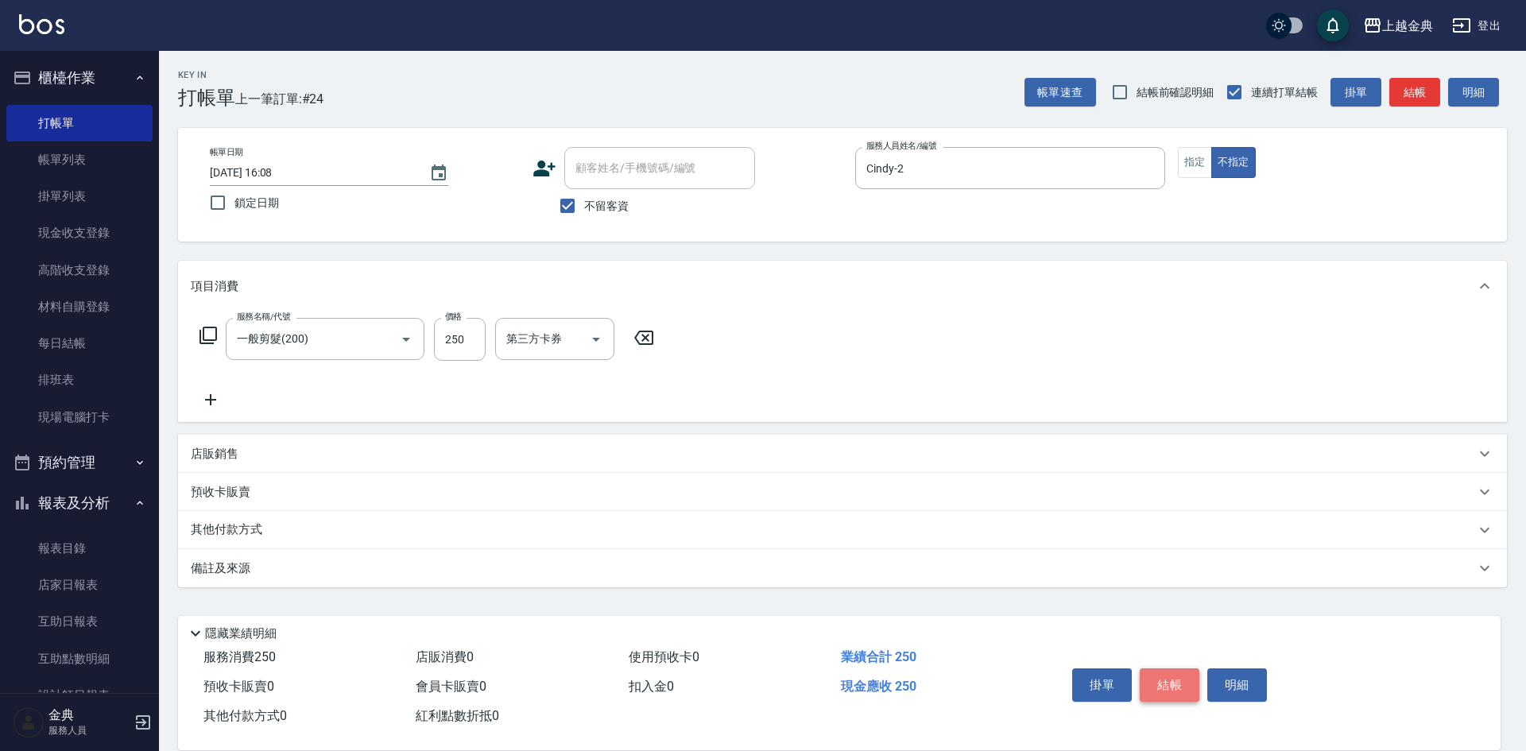
click at [1154, 668] on button "結帳" at bounding box center [1170, 684] width 60 height 33
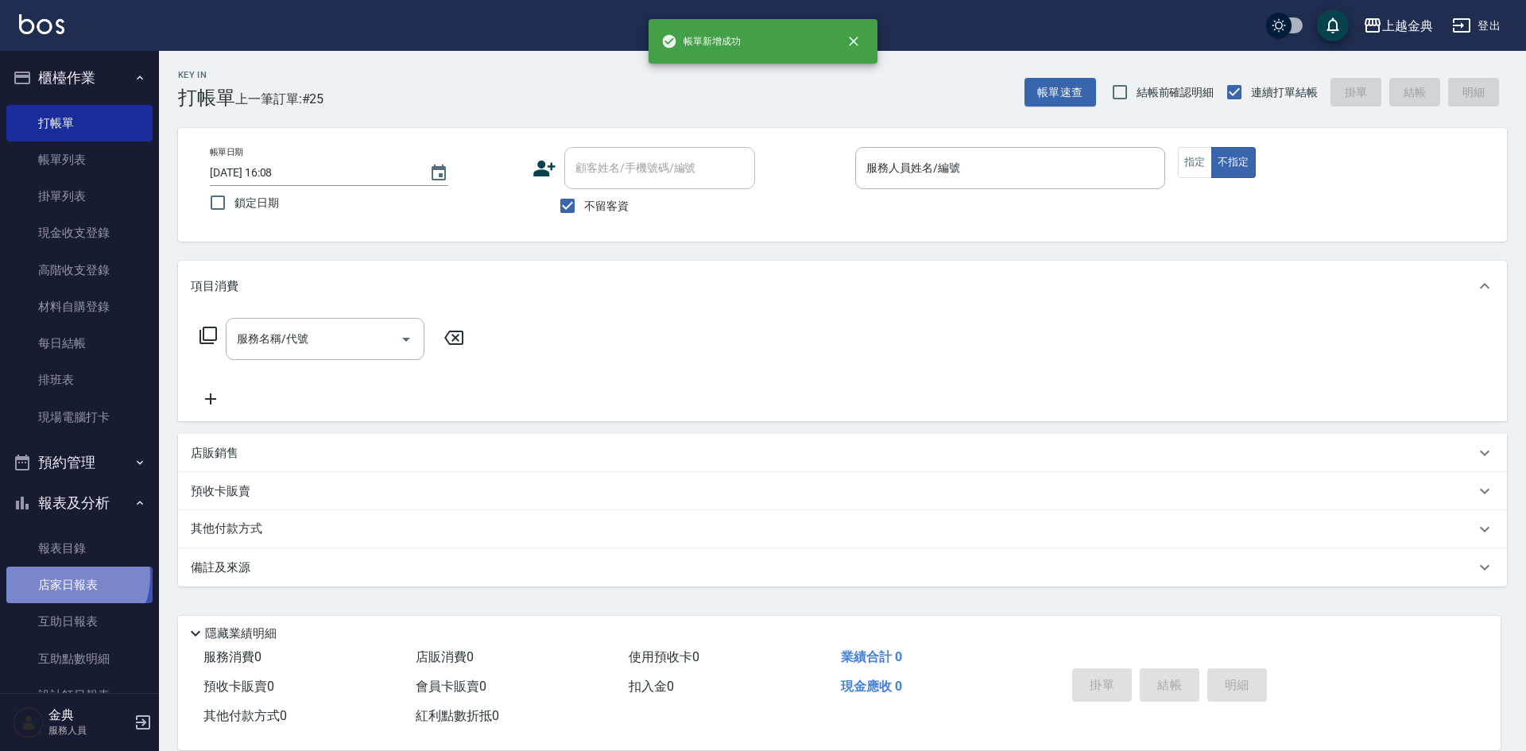
click at [68, 576] on link "店家日報表" at bounding box center [79, 585] width 146 height 37
